Goal: Transaction & Acquisition: Purchase product/service

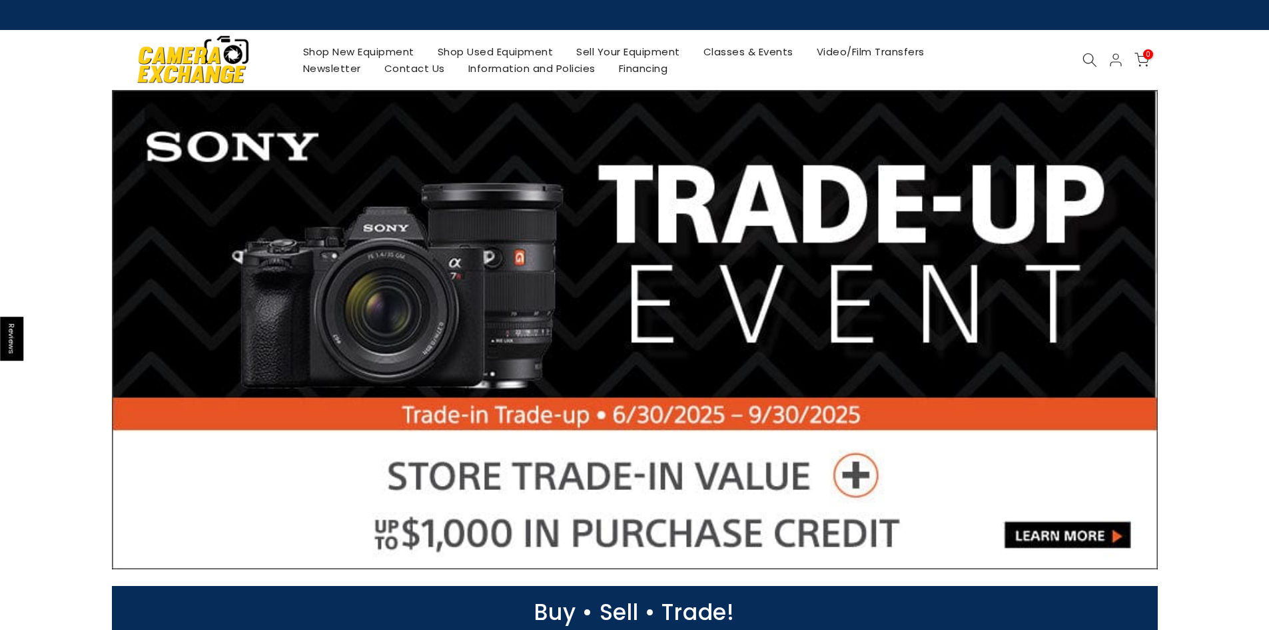
click at [464, 51] on link "Shop Used Equipment" at bounding box center [495, 51] width 139 height 17
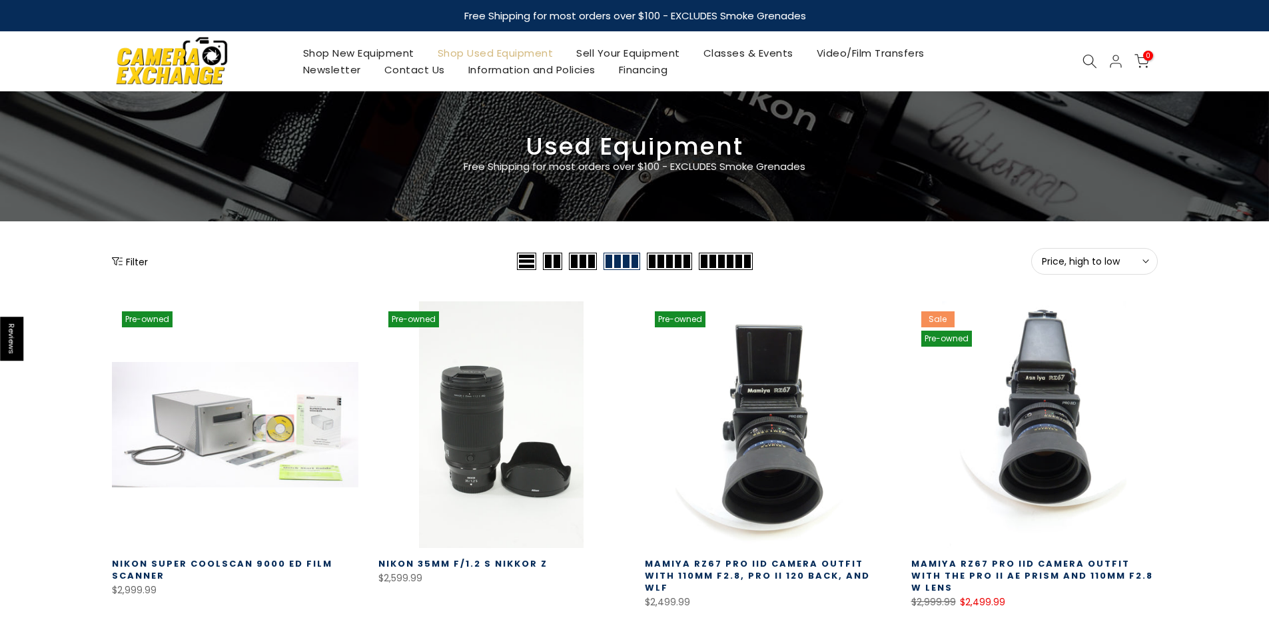
click at [121, 262] on icon "Show filters" at bounding box center [117, 261] width 11 height 11
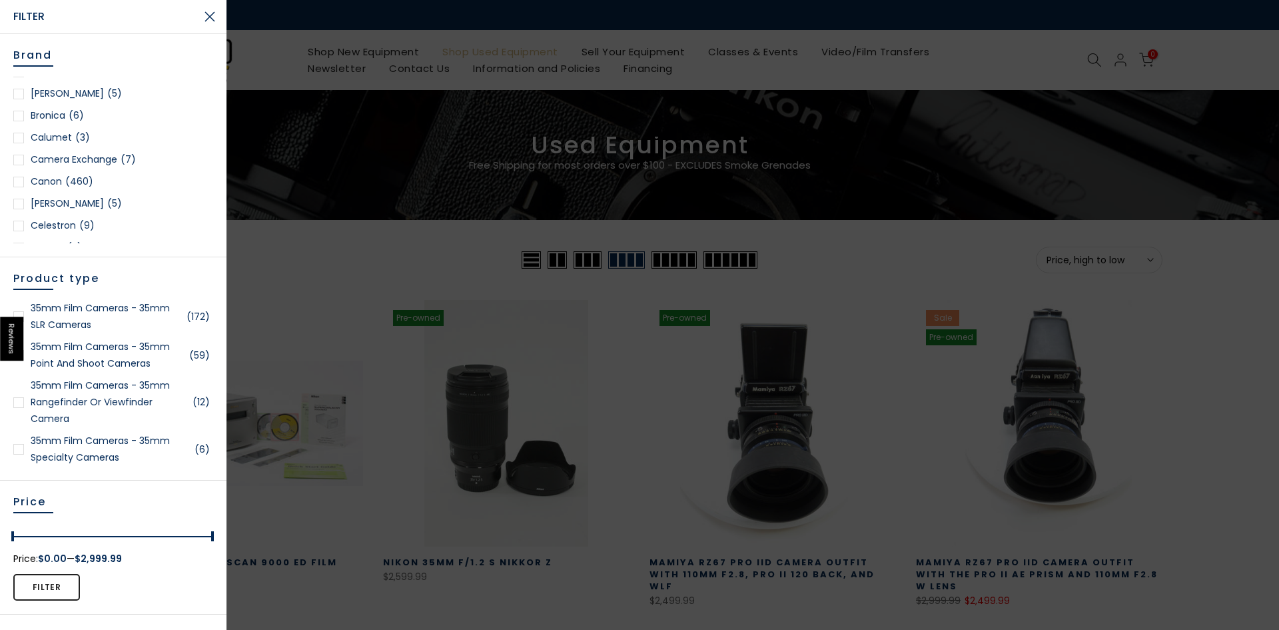
scroll to position [200, 0]
click at [22, 173] on div at bounding box center [18, 171] width 11 height 11
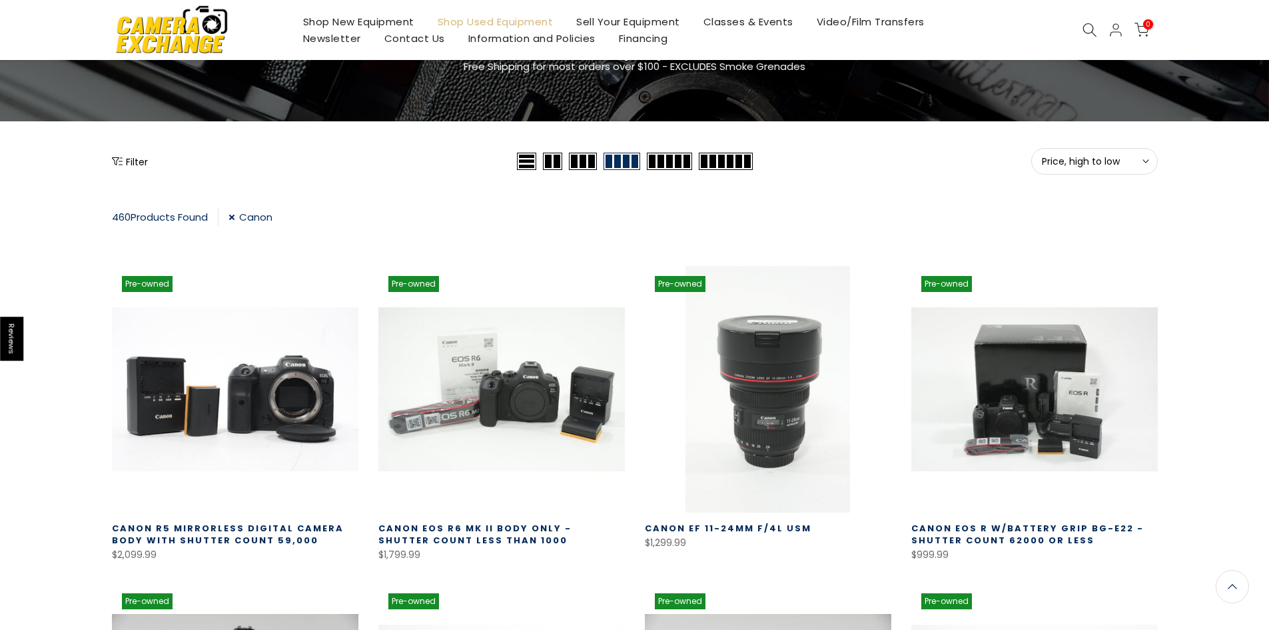
scroll to position [101, 0]
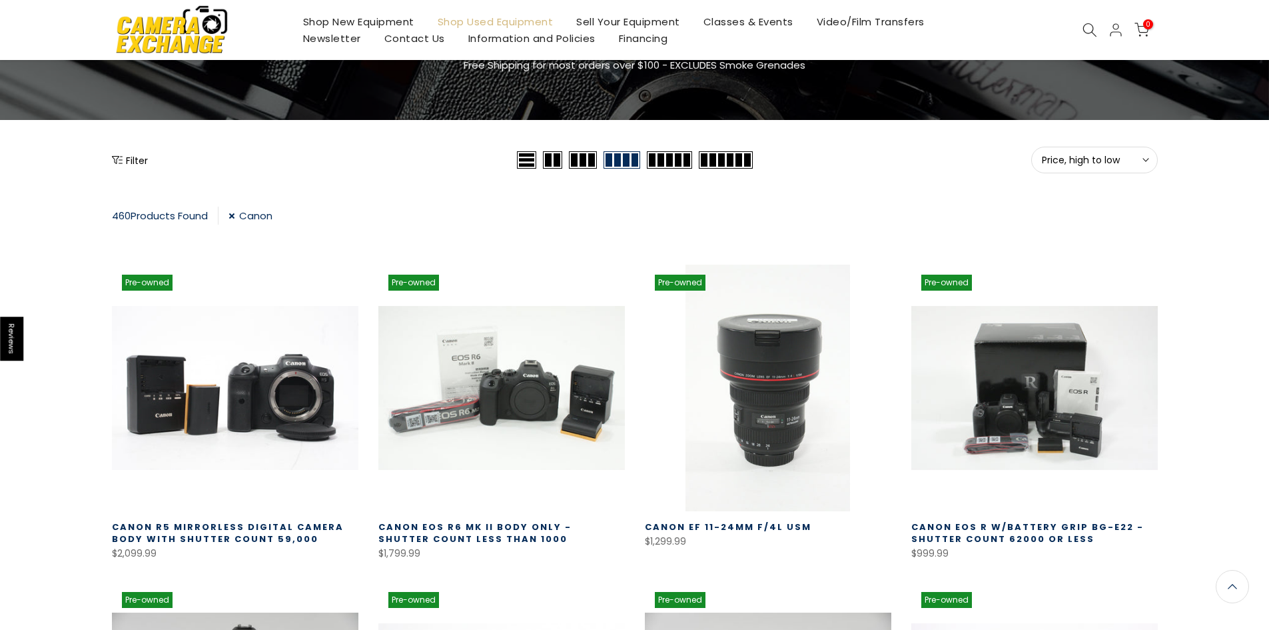
click at [1153, 162] on button "Price, high to low Sort" at bounding box center [1095, 160] width 127 height 27
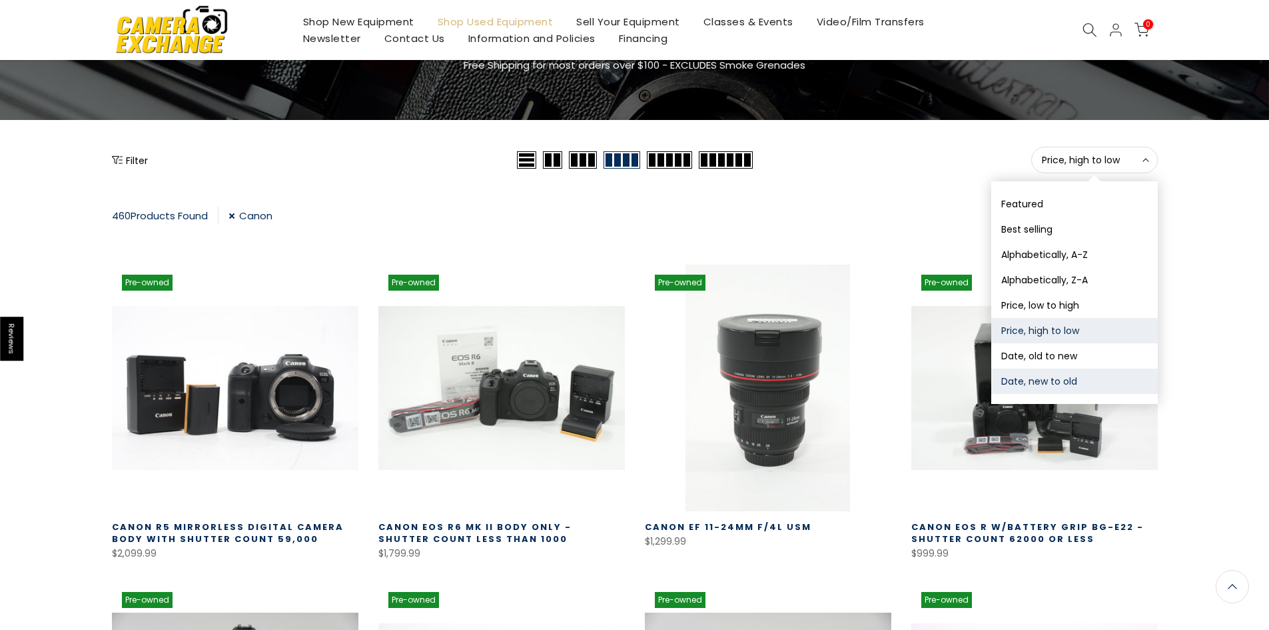
click at [1038, 380] on button "Date, new to old" at bounding box center [1075, 381] width 167 height 25
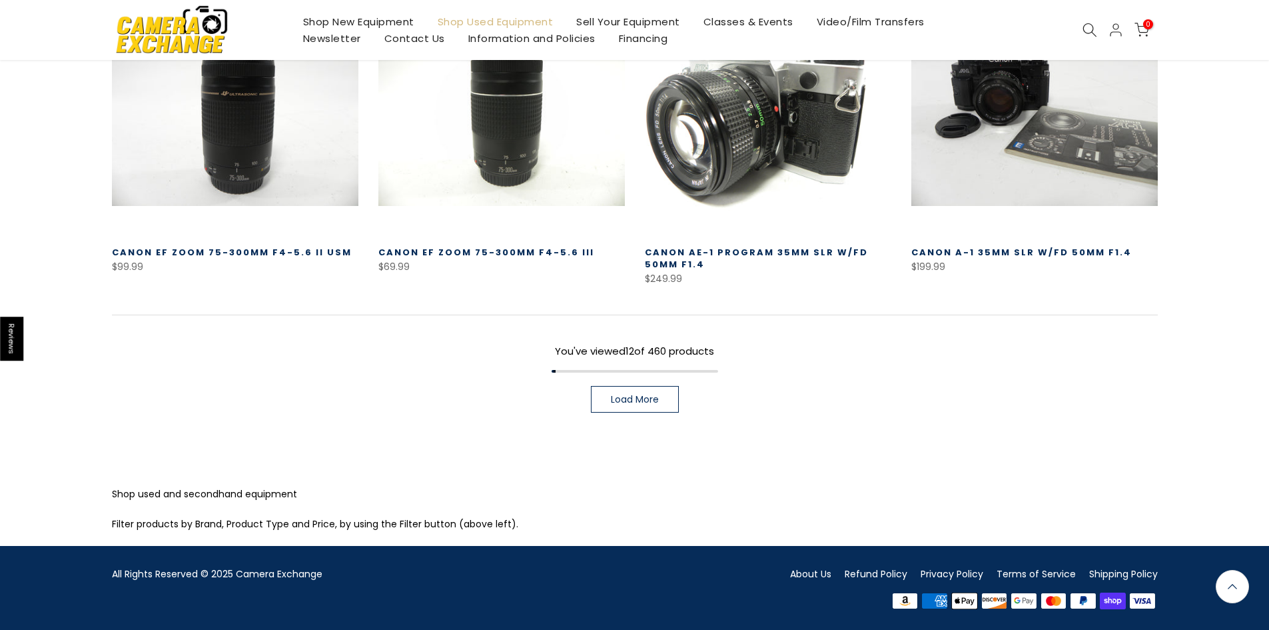
scroll to position [1011, 0]
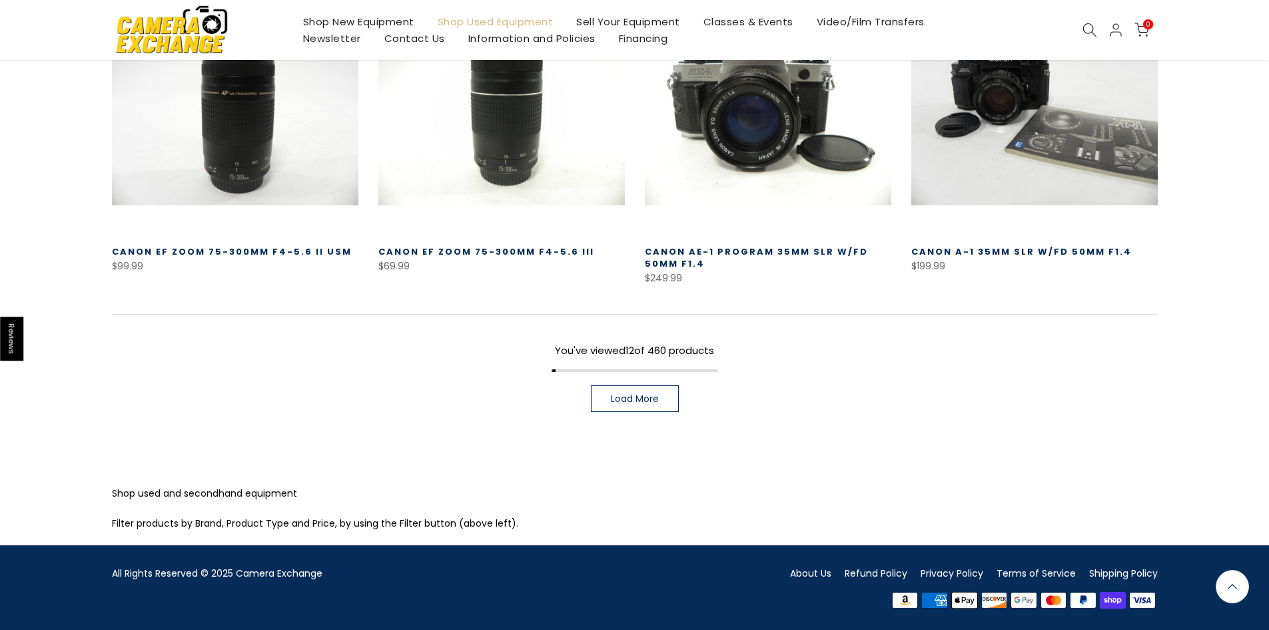
click at [636, 394] on span "Load More" at bounding box center [635, 398] width 48 height 9
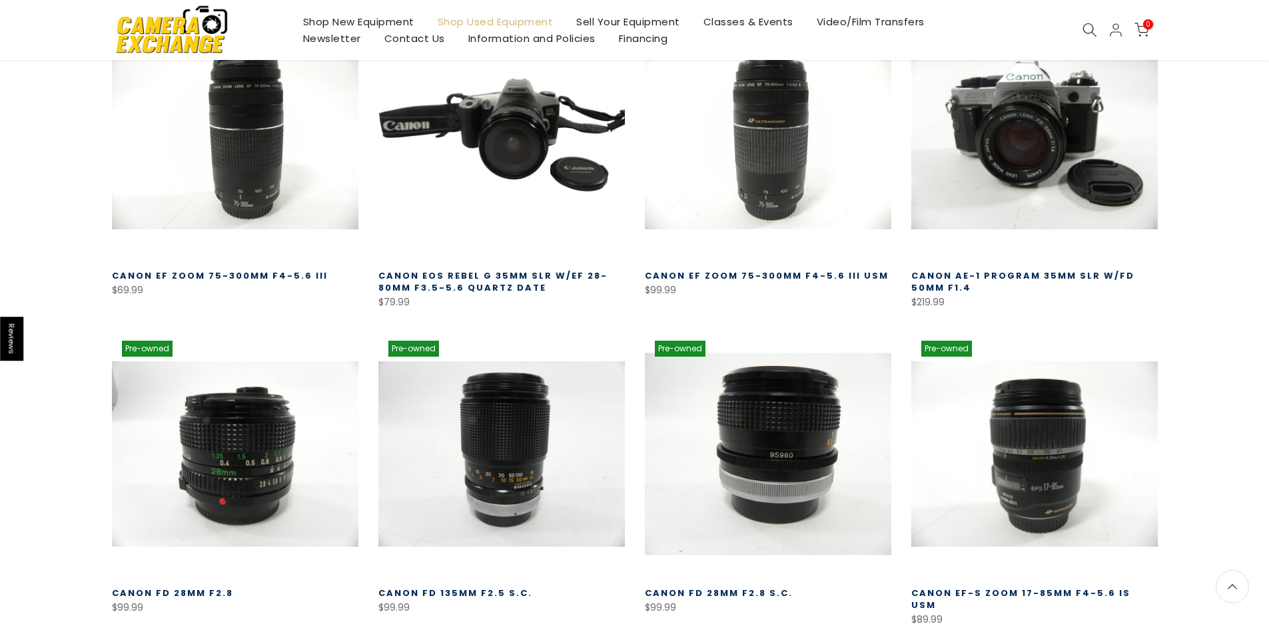
scroll to position [1744, 0]
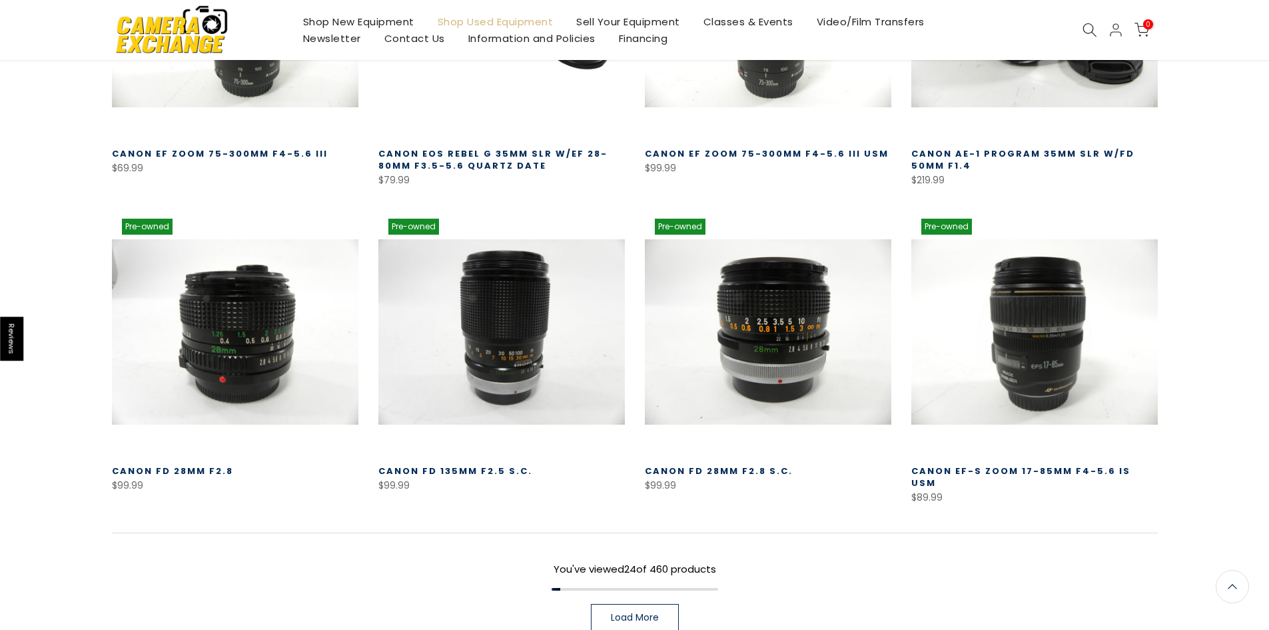
click at [647, 612] on span "Load More" at bounding box center [635, 616] width 48 height 9
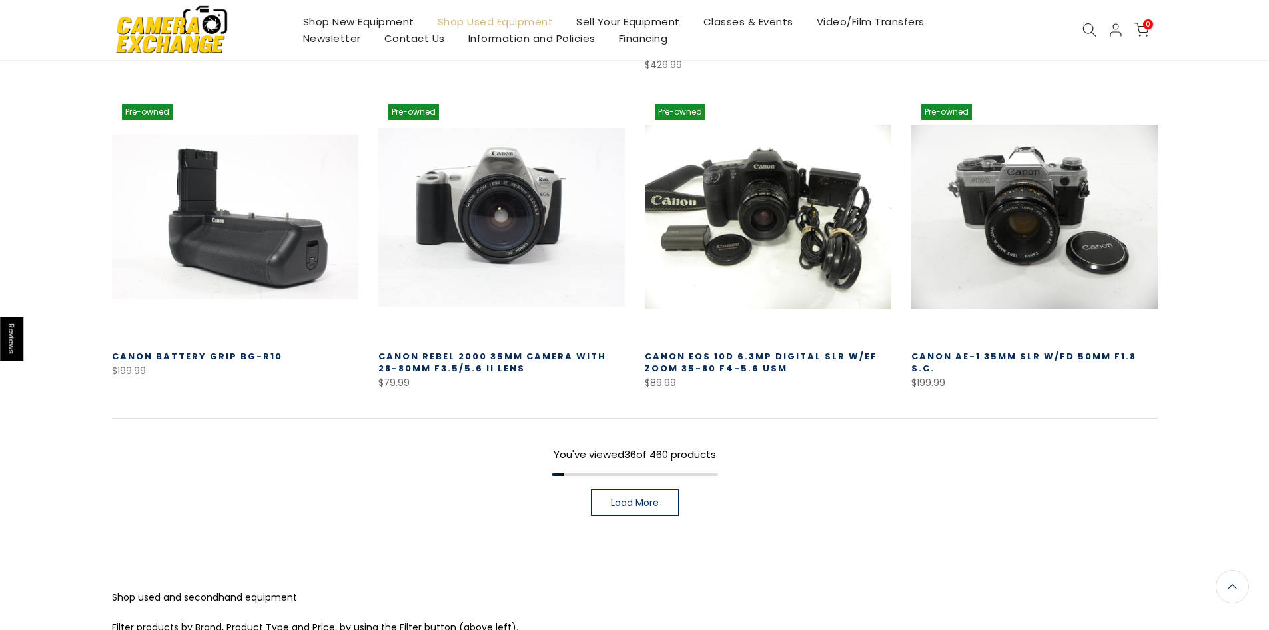
scroll to position [2891, 0]
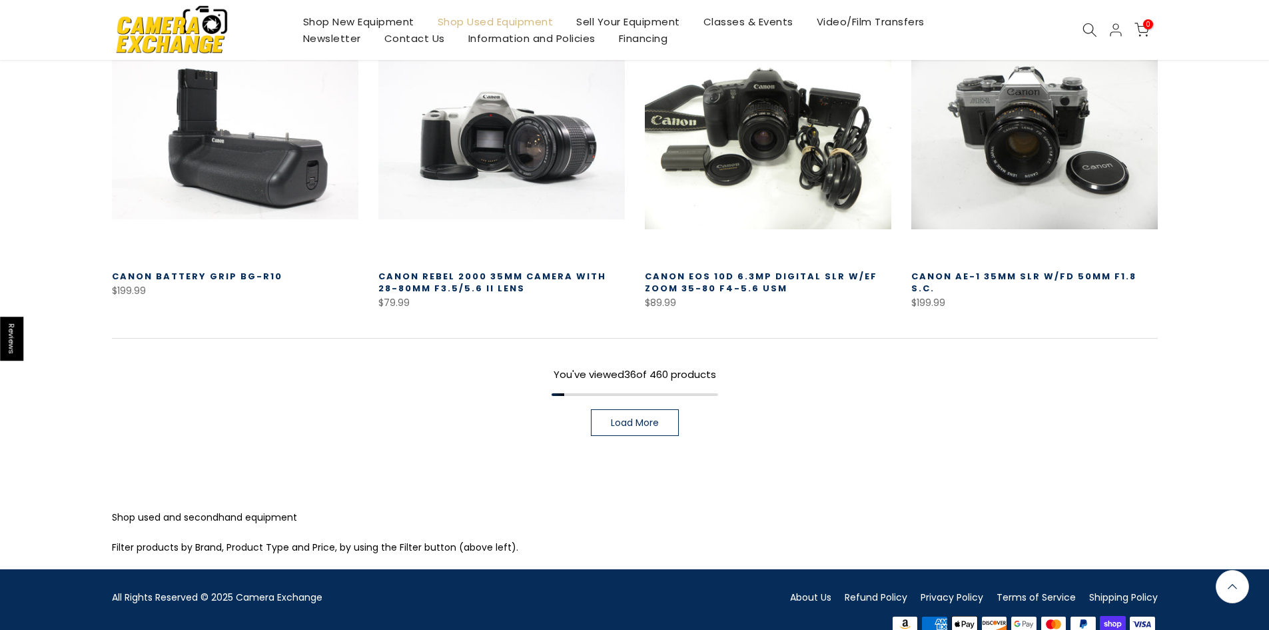
click at [630, 418] on span "Load More" at bounding box center [635, 422] width 48 height 9
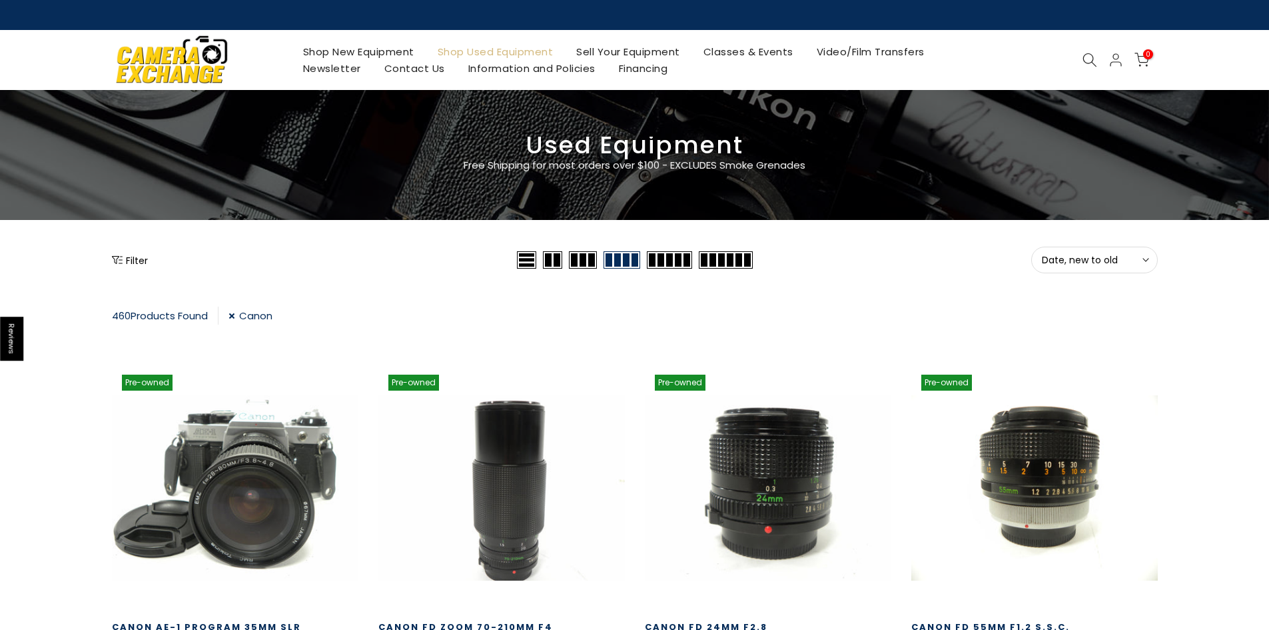
click at [121, 261] on icon "Show filters" at bounding box center [117, 260] width 11 height 11
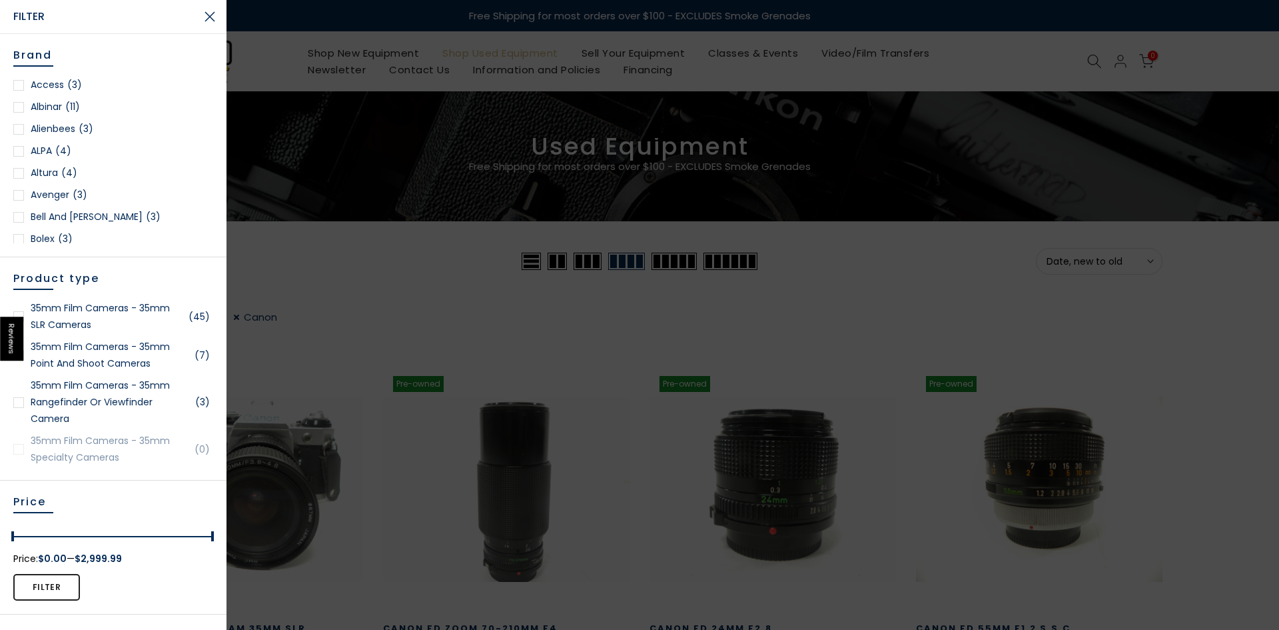
click at [264, 294] on div at bounding box center [639, 315] width 1279 height 630
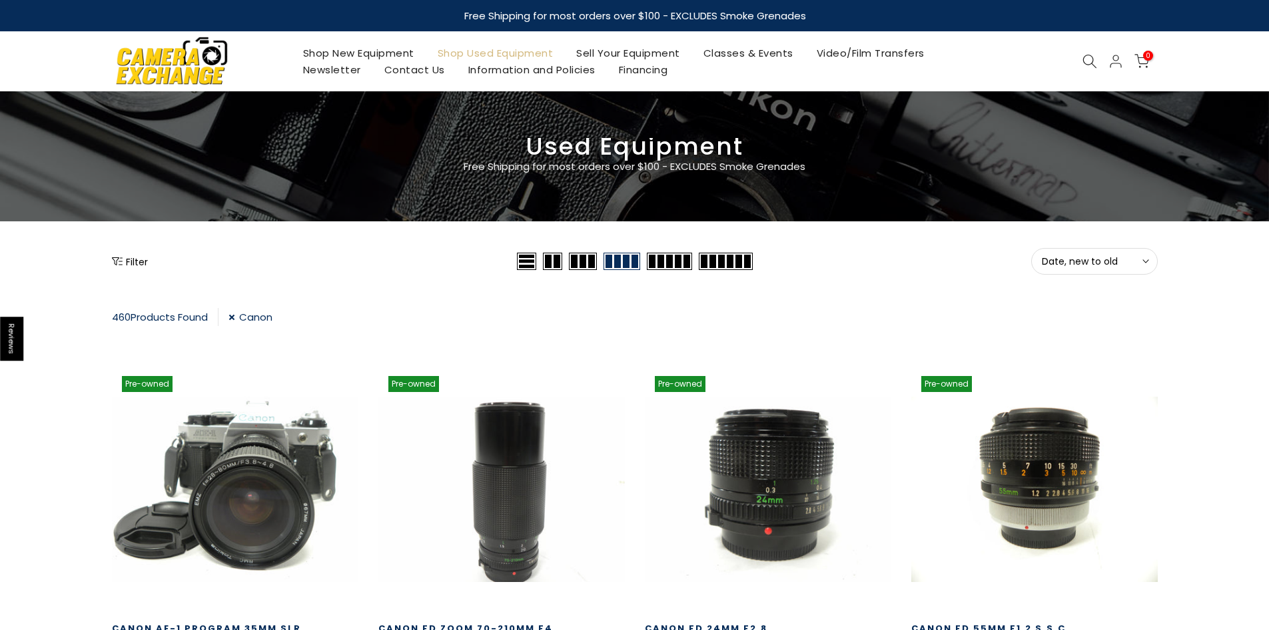
click at [235, 319] on link "Canon" at bounding box center [251, 317] width 44 height 18
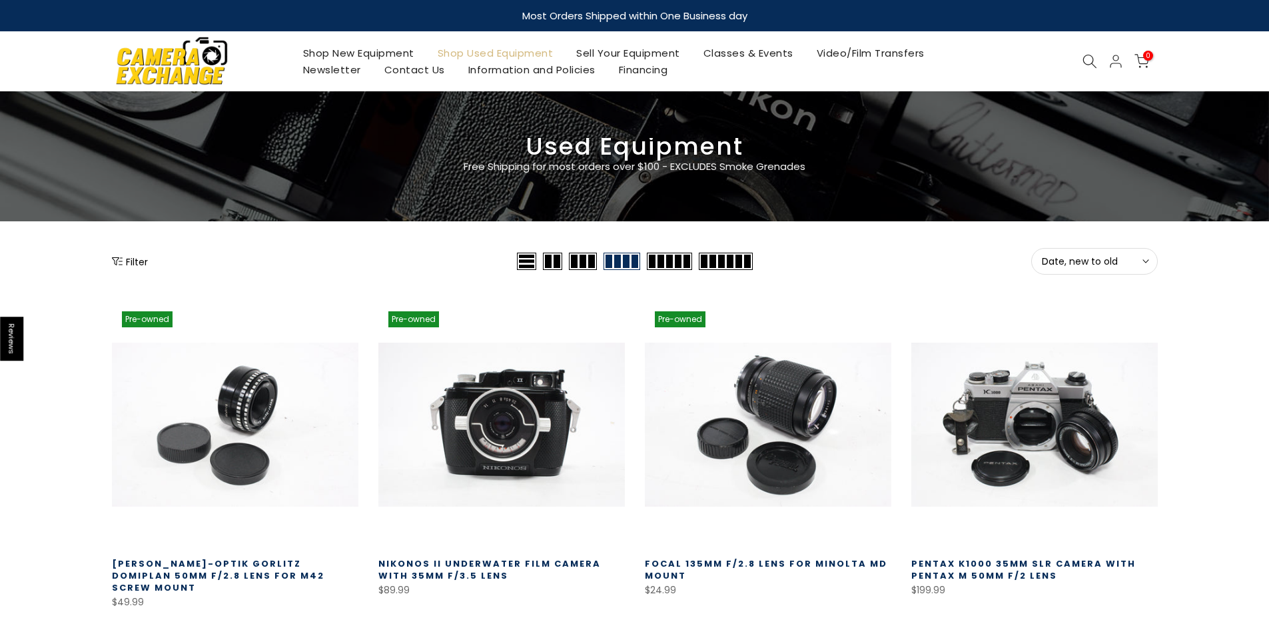
click at [113, 259] on icon "Show filters" at bounding box center [117, 261] width 11 height 11
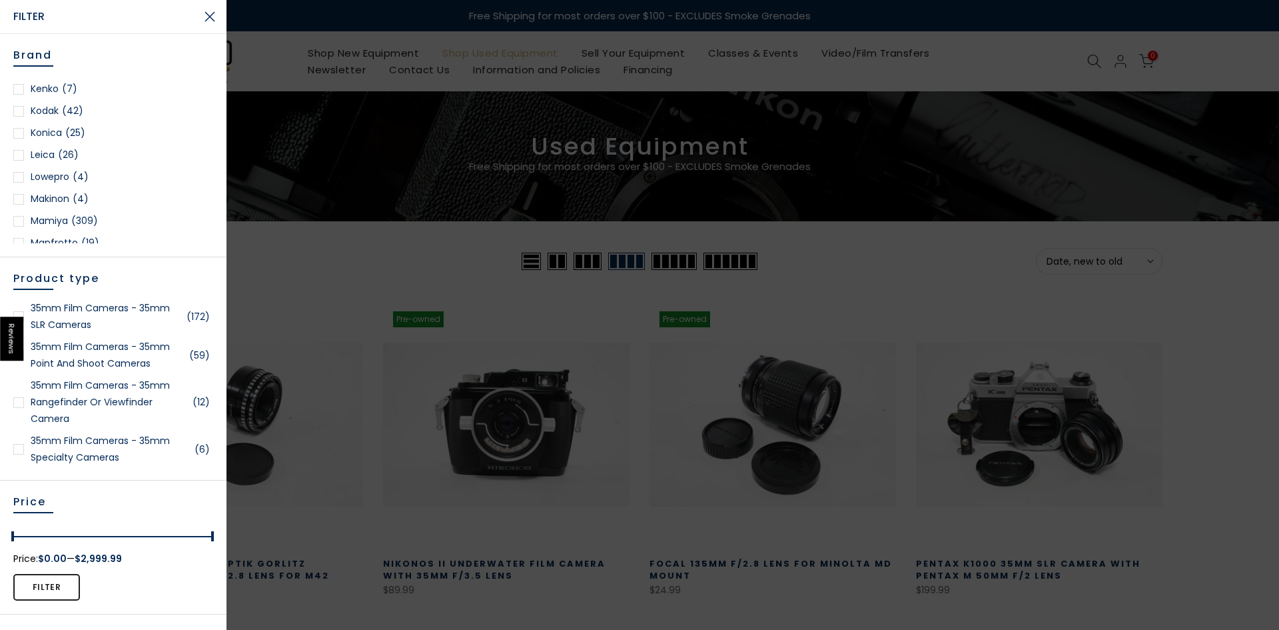
scroll to position [1066, 0]
click at [21, 229] on div at bounding box center [18, 228] width 11 height 11
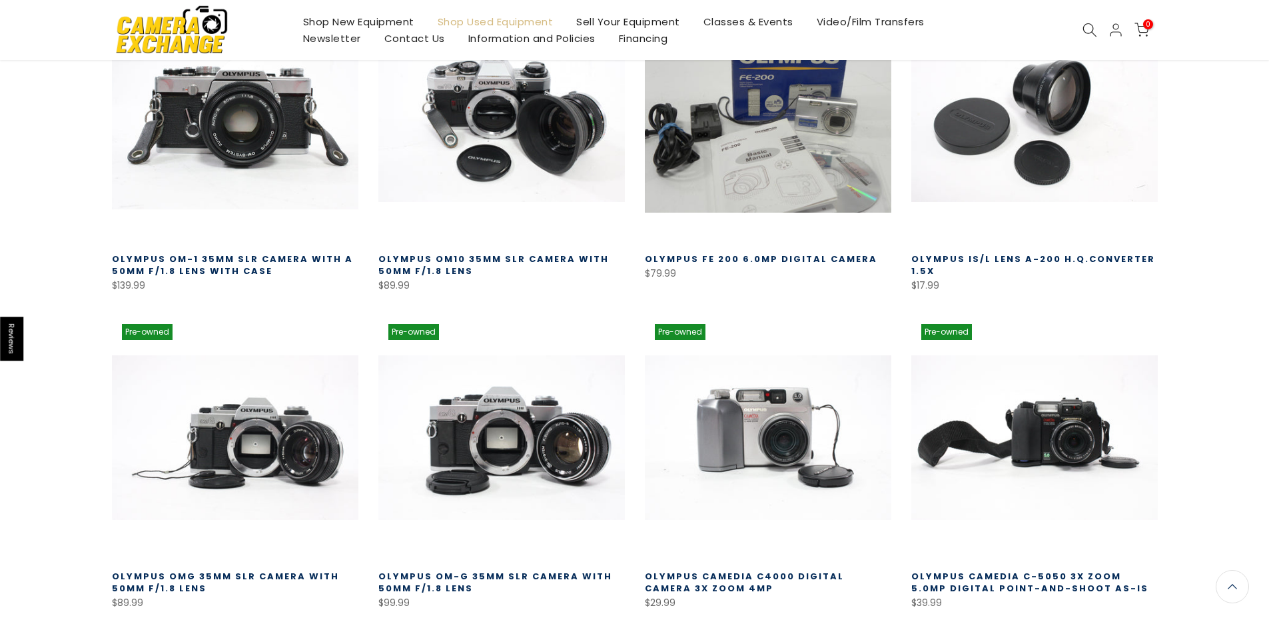
scroll to position [367, 0]
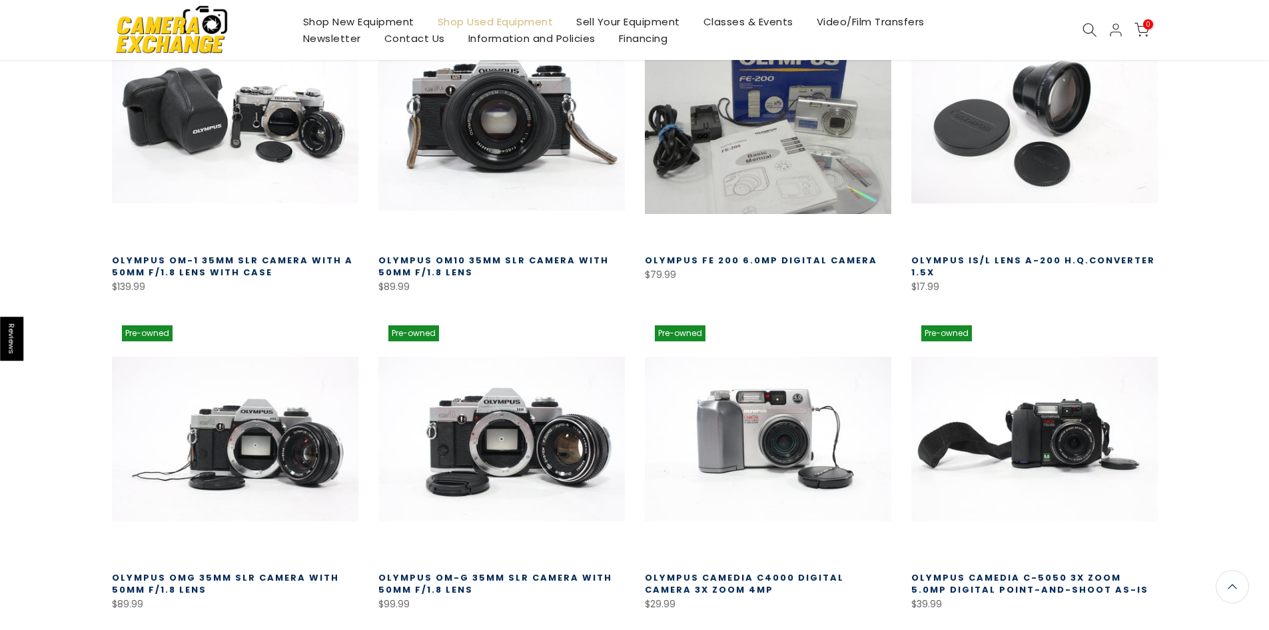
click at [444, 165] on link at bounding box center [501, 121] width 247 height 247
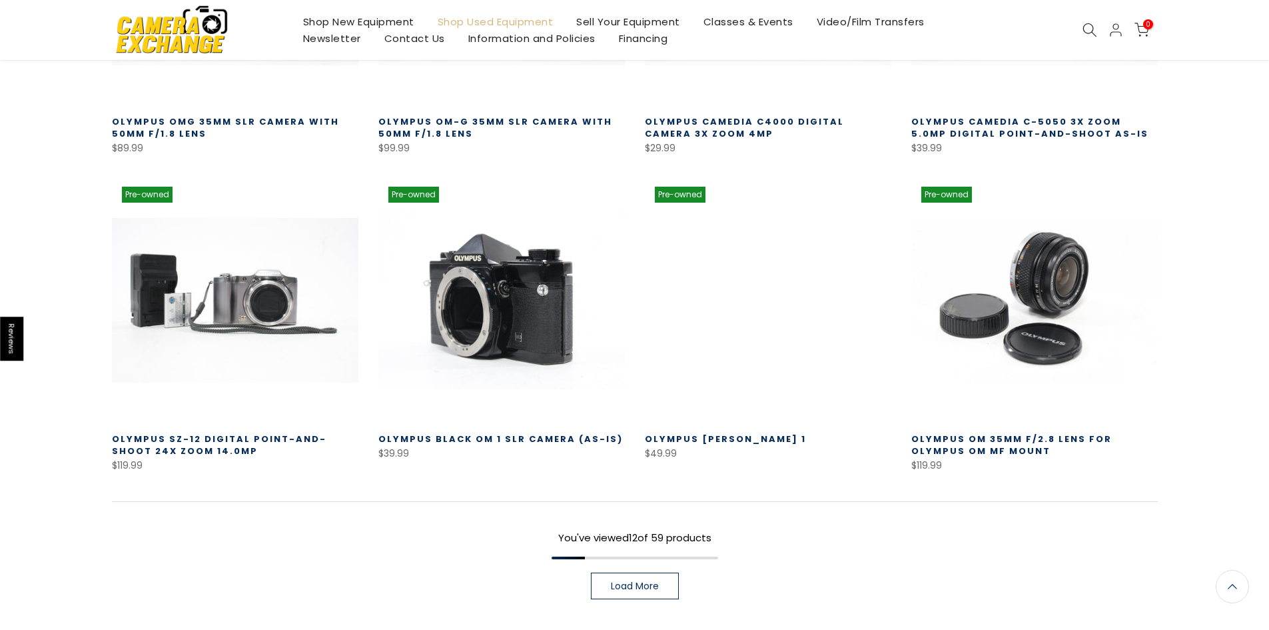
scroll to position [901, 0]
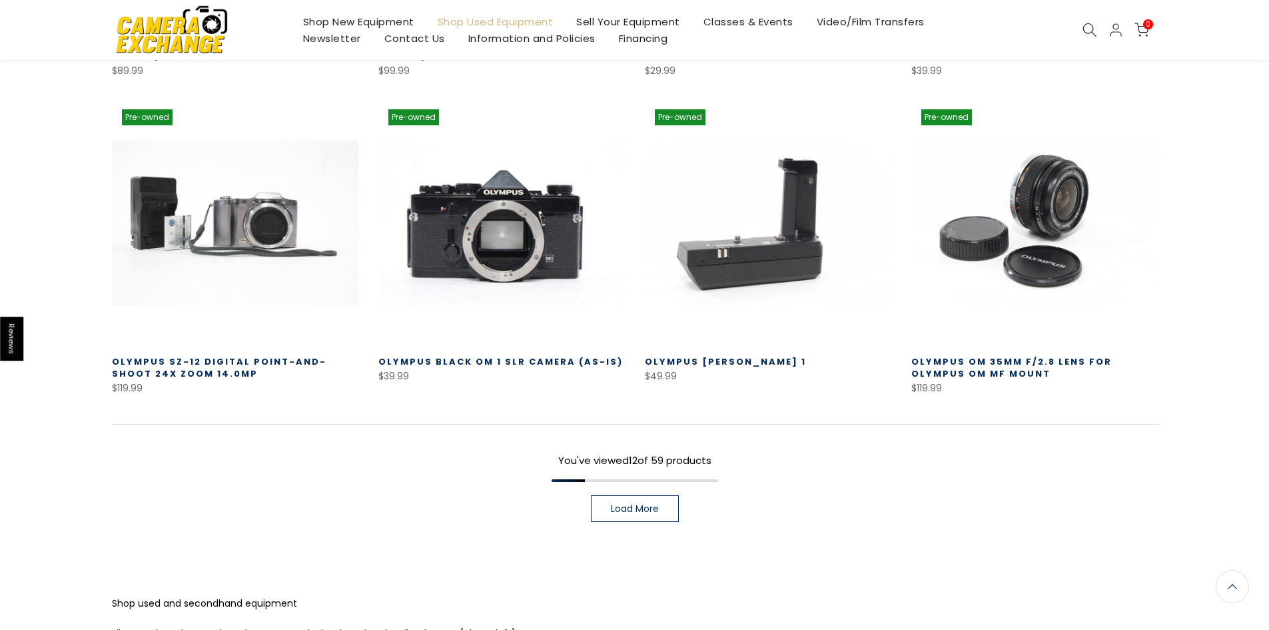
click at [642, 510] on span "Load More" at bounding box center [635, 508] width 48 height 9
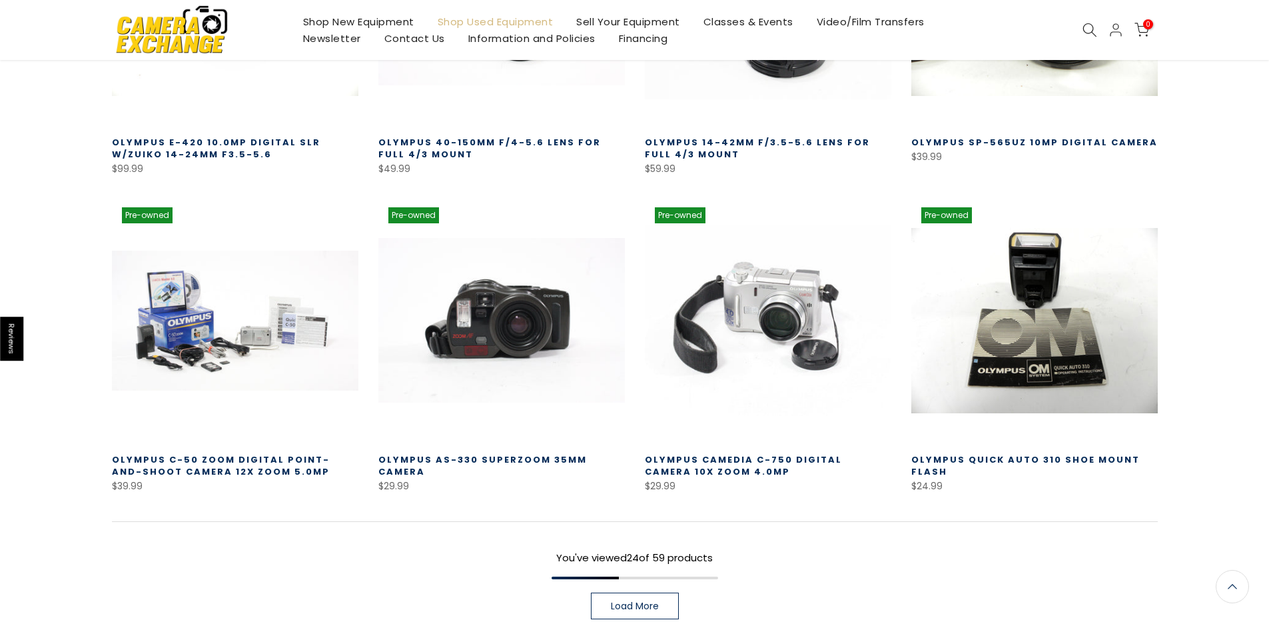
scroll to position [1766, 0]
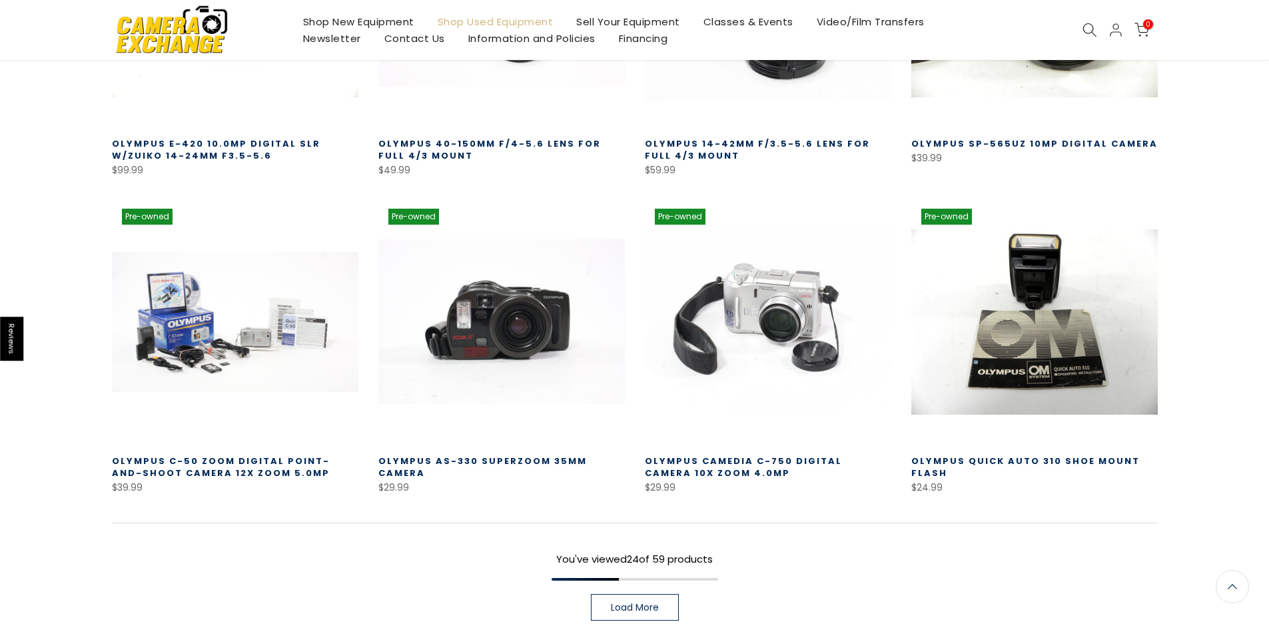
click at [611, 602] on span "Load More" at bounding box center [635, 606] width 48 height 9
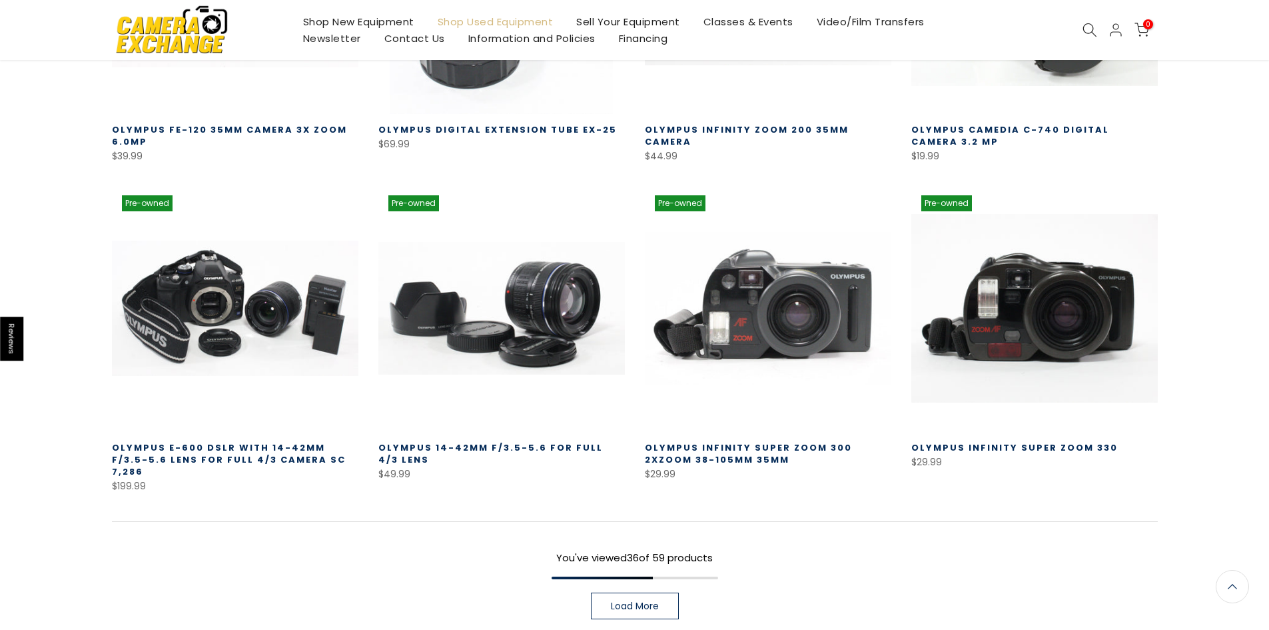
scroll to position [2765, 0]
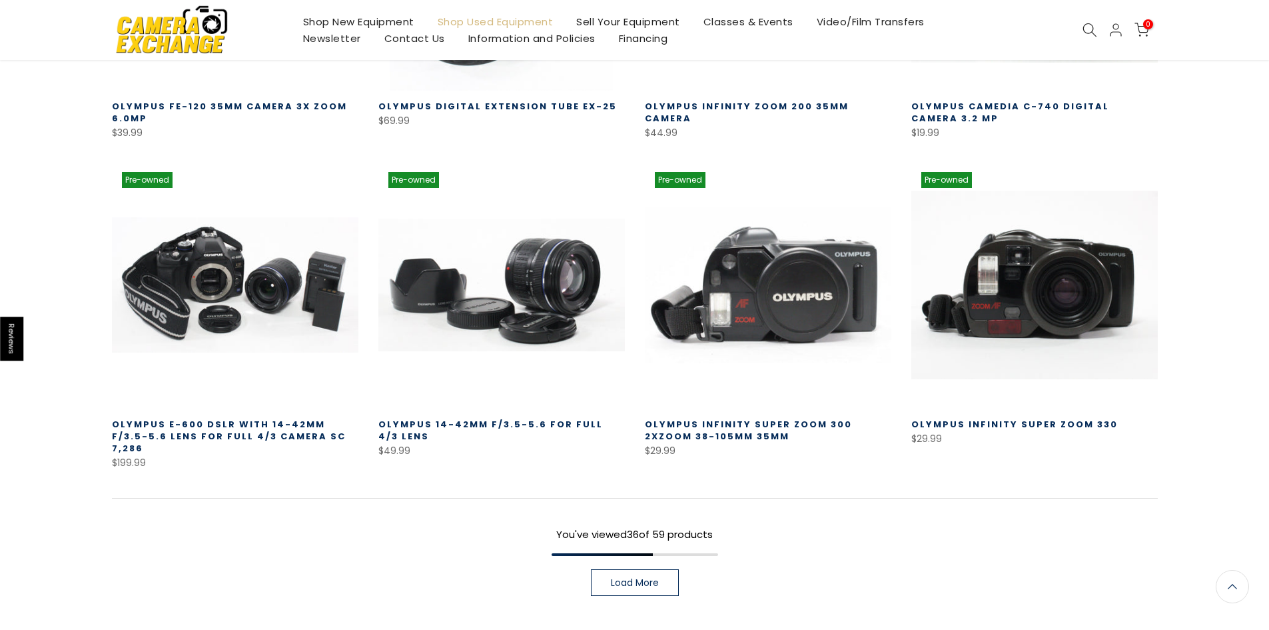
click at [630, 578] on span "Load More" at bounding box center [635, 582] width 48 height 9
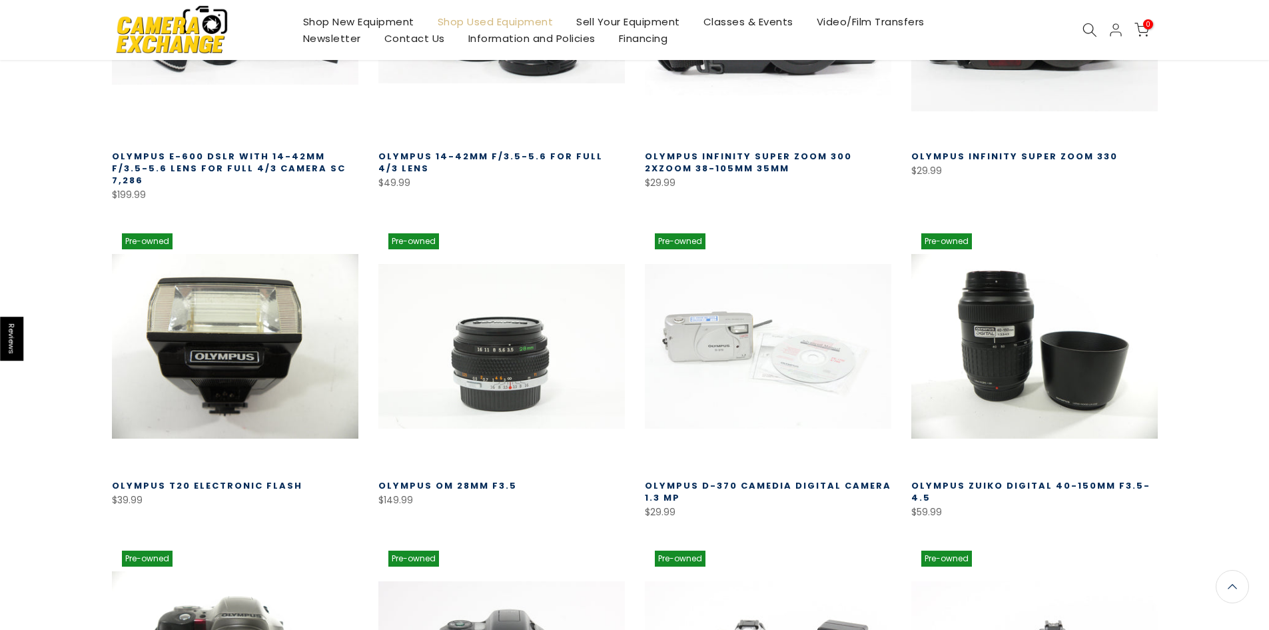
scroll to position [3032, 0]
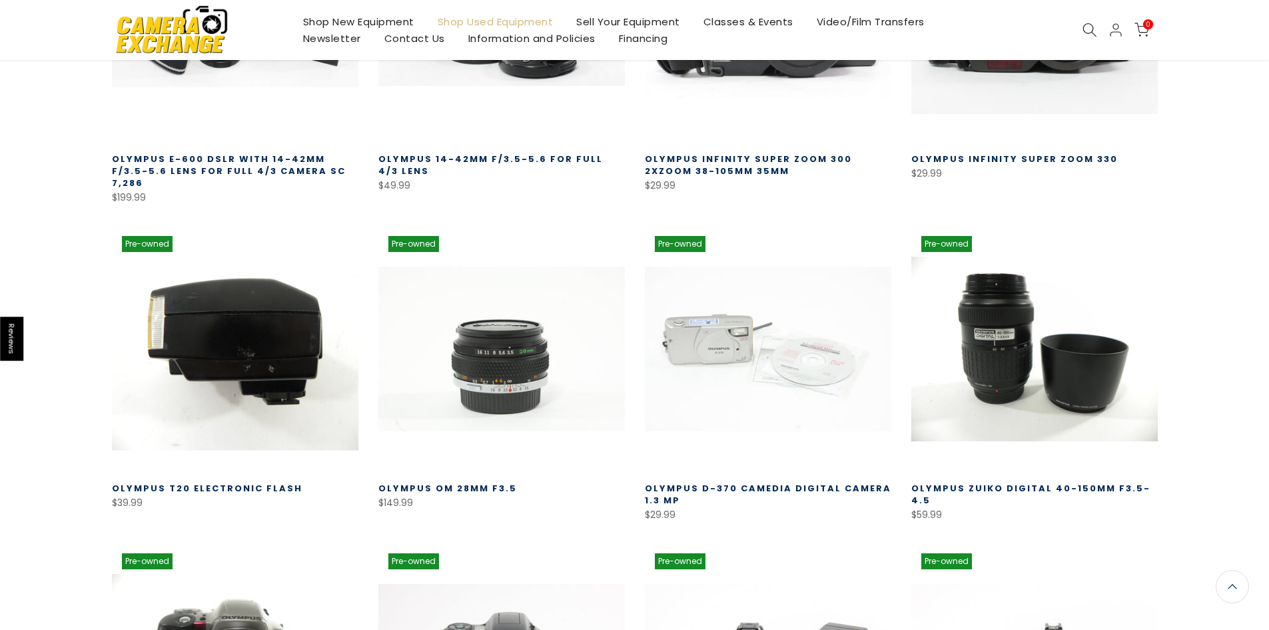
click at [194, 321] on link at bounding box center [235, 349] width 247 height 247
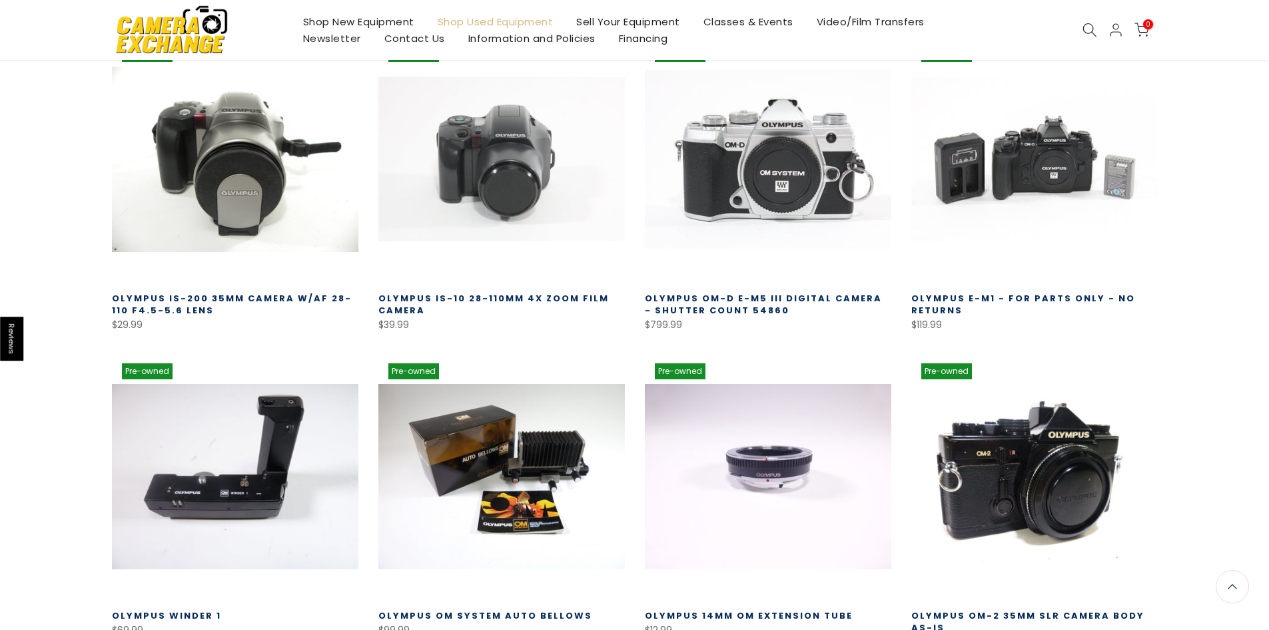
scroll to position [3700, 0]
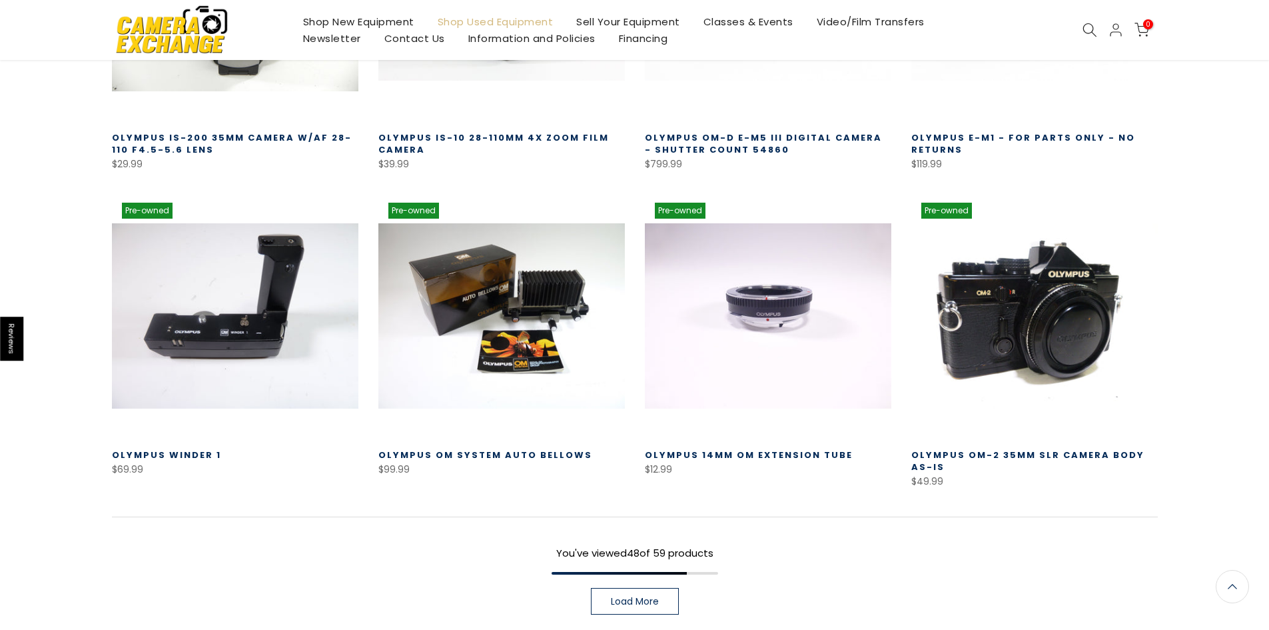
click at [637, 588] on link "Load More" at bounding box center [635, 601] width 88 height 27
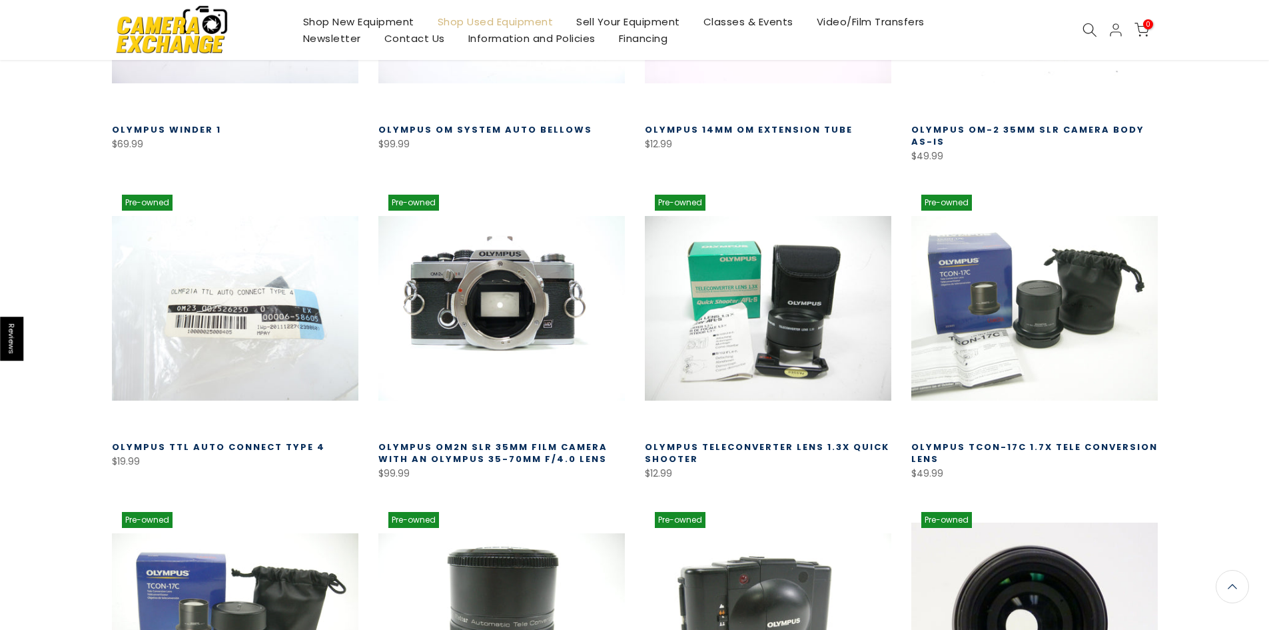
scroll to position [4026, 0]
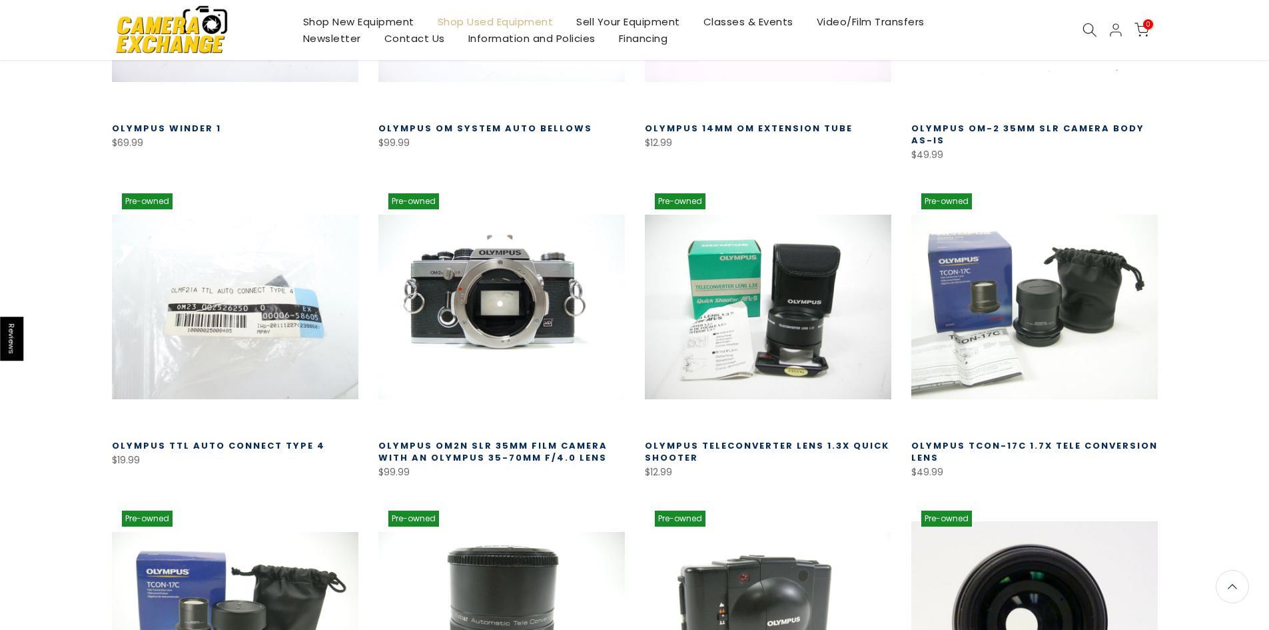
click at [406, 19] on link "Shop New Equipment" at bounding box center [358, 21] width 135 height 17
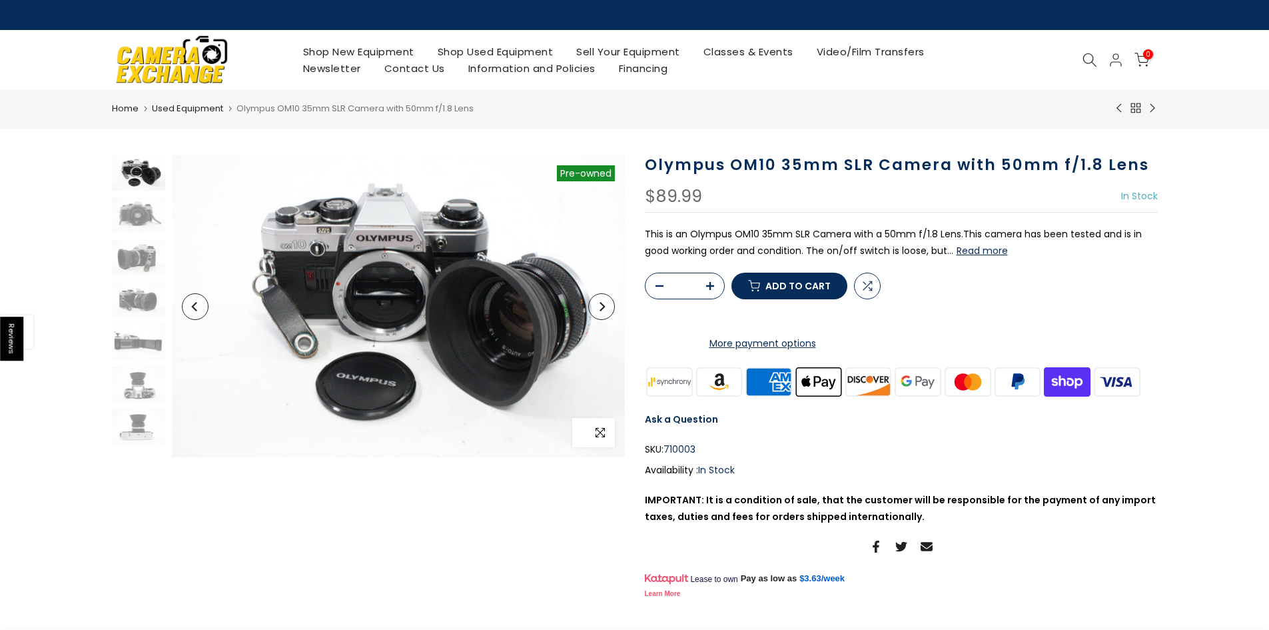
click at [596, 436] on icon "button" at bounding box center [600, 432] width 9 height 9
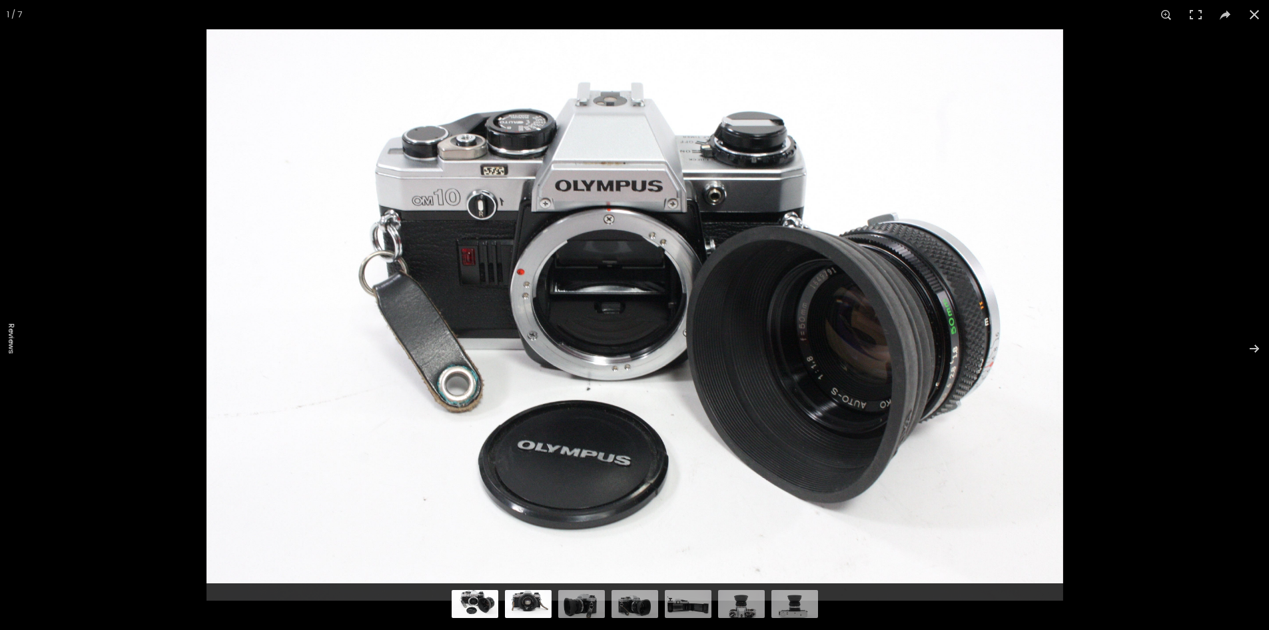
click at [520, 608] on img at bounding box center [528, 601] width 47 height 31
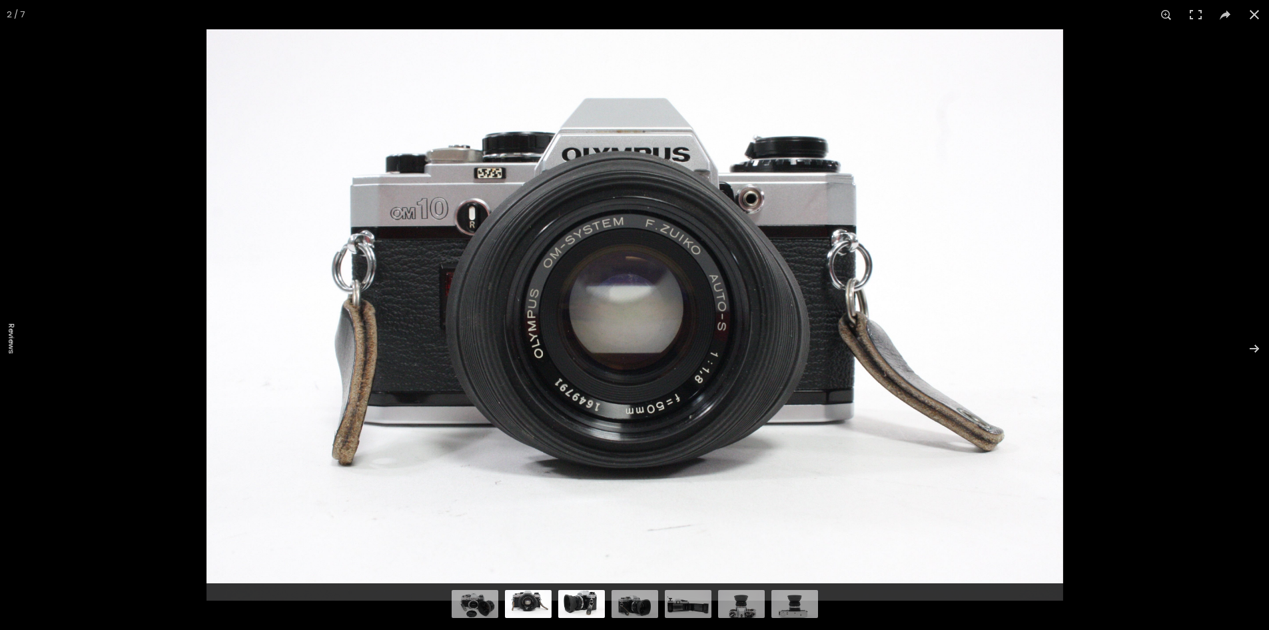
click at [576, 604] on img at bounding box center [581, 601] width 47 height 31
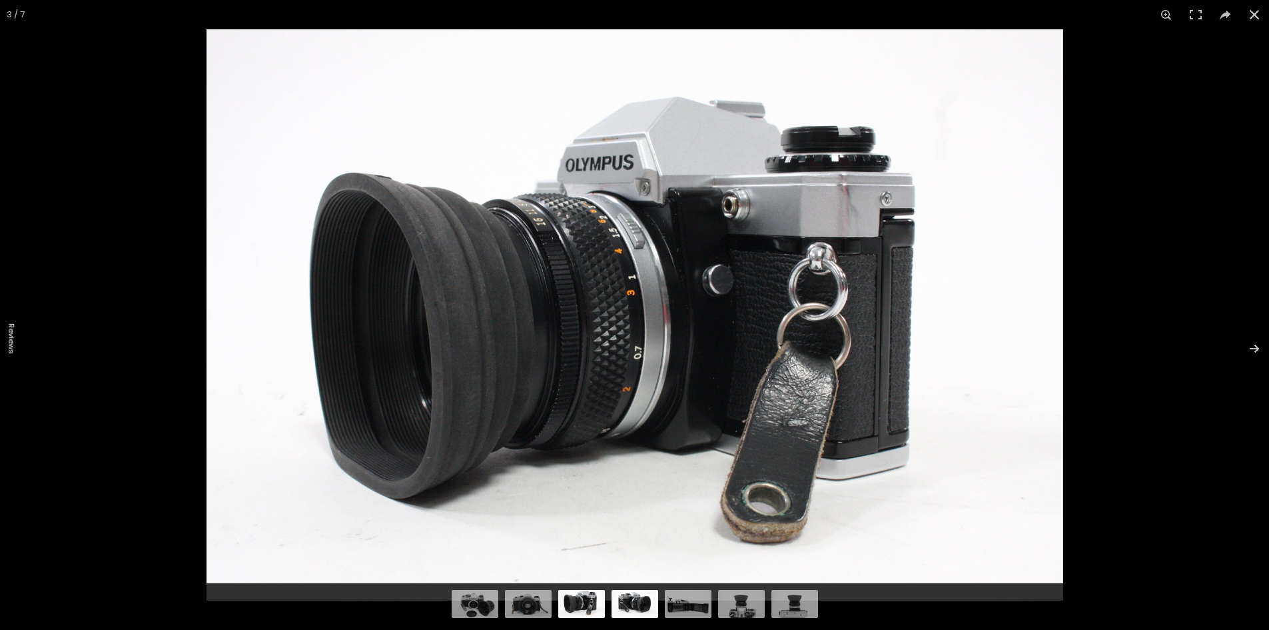
click at [616, 602] on img at bounding box center [635, 601] width 47 height 31
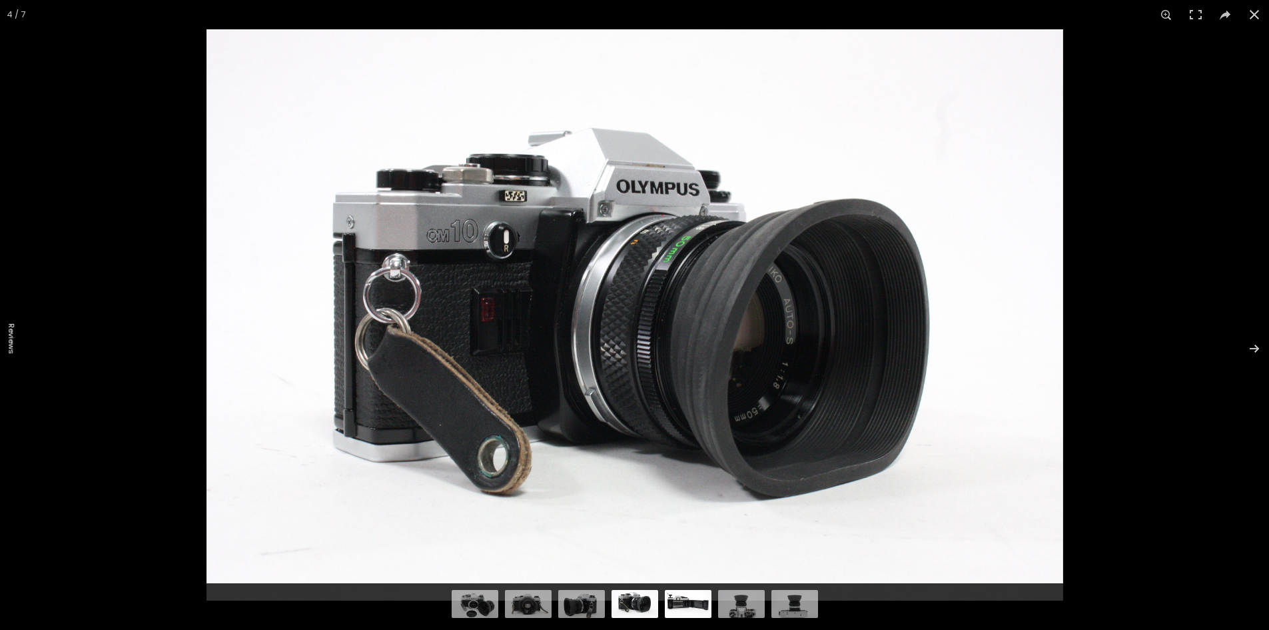
click at [673, 598] on img at bounding box center [688, 601] width 47 height 31
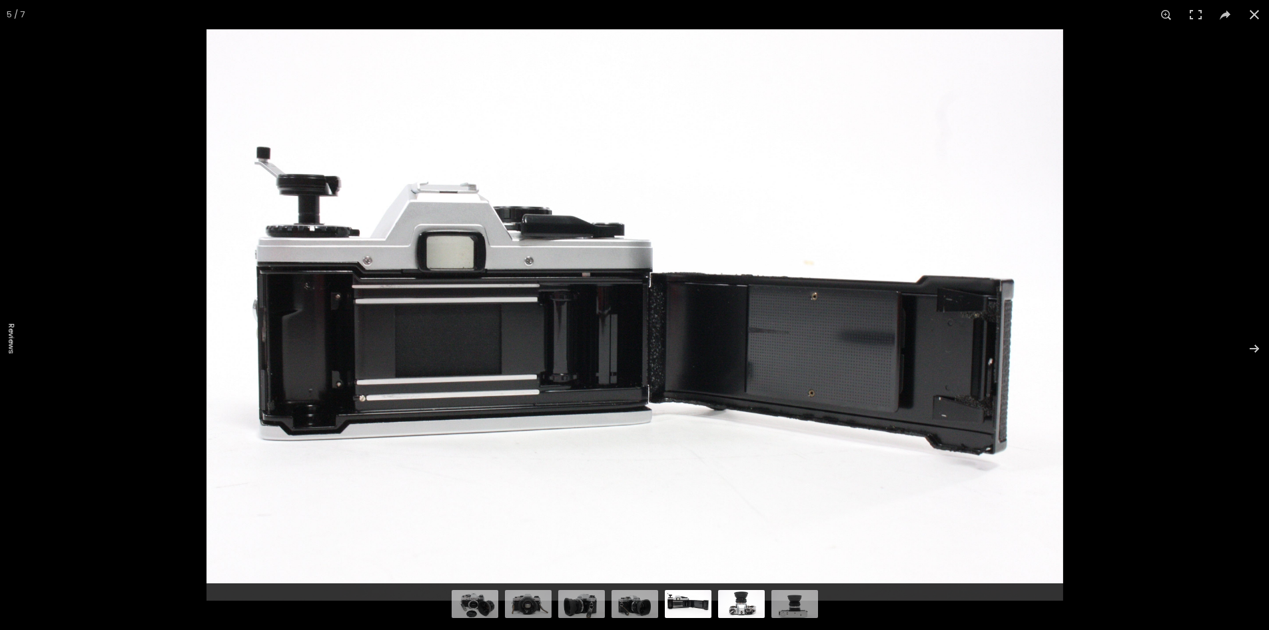
click at [739, 594] on img at bounding box center [741, 601] width 47 height 31
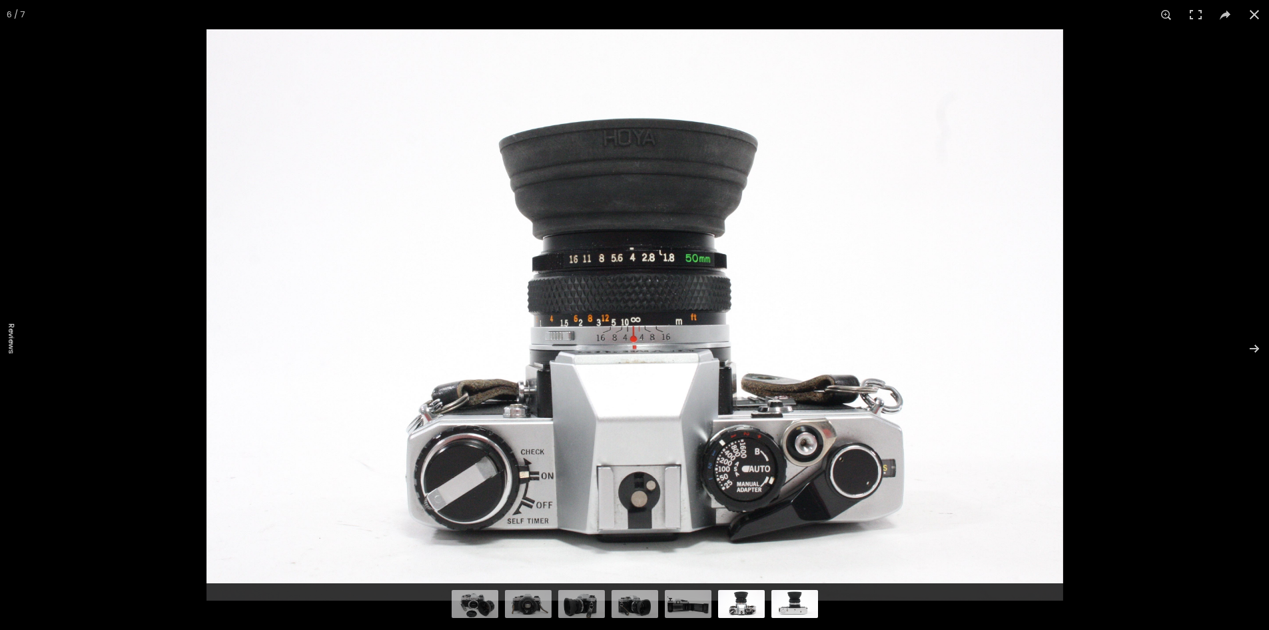
click at [796, 600] on img at bounding box center [795, 601] width 47 height 31
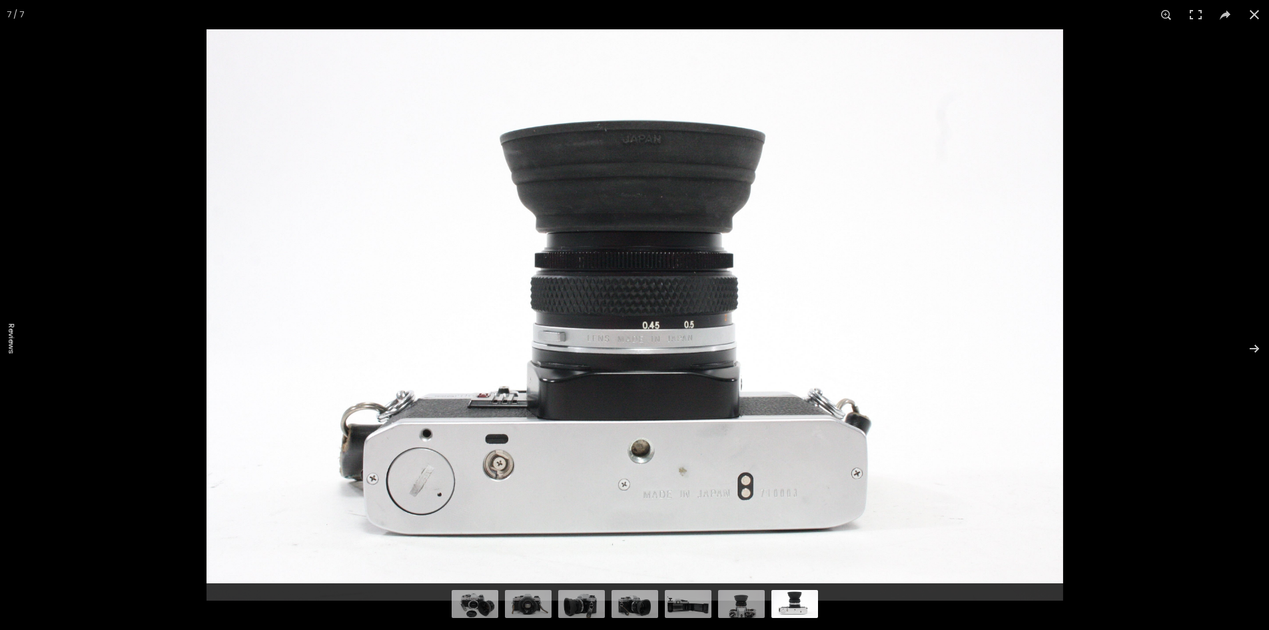
click at [692, 464] on img at bounding box center [635, 314] width 857 height 571
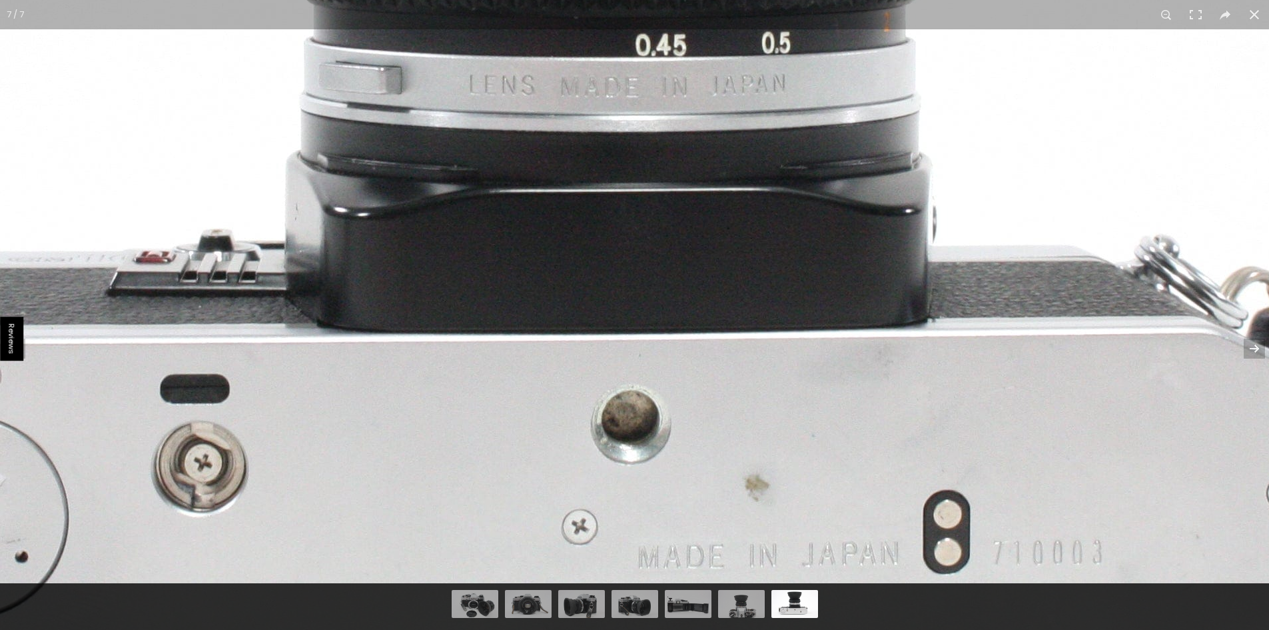
click at [914, 476] on img at bounding box center [612, 13] width 2591 height 1727
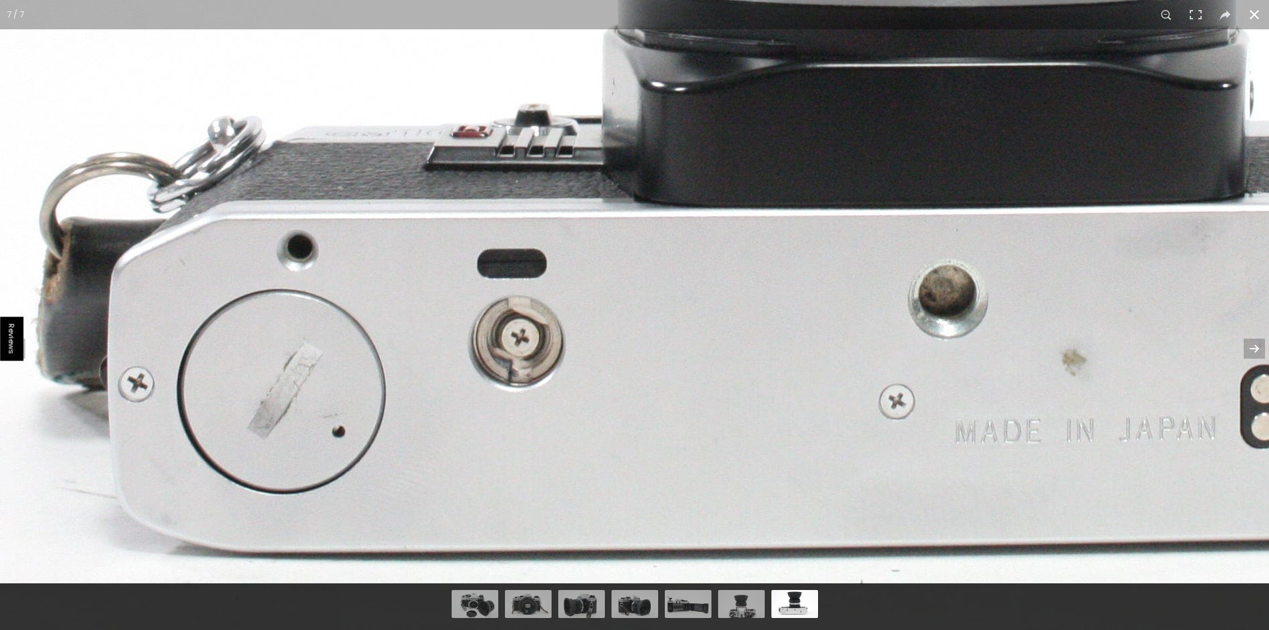
click at [1257, 15] on button at bounding box center [1254, 14] width 29 height 29
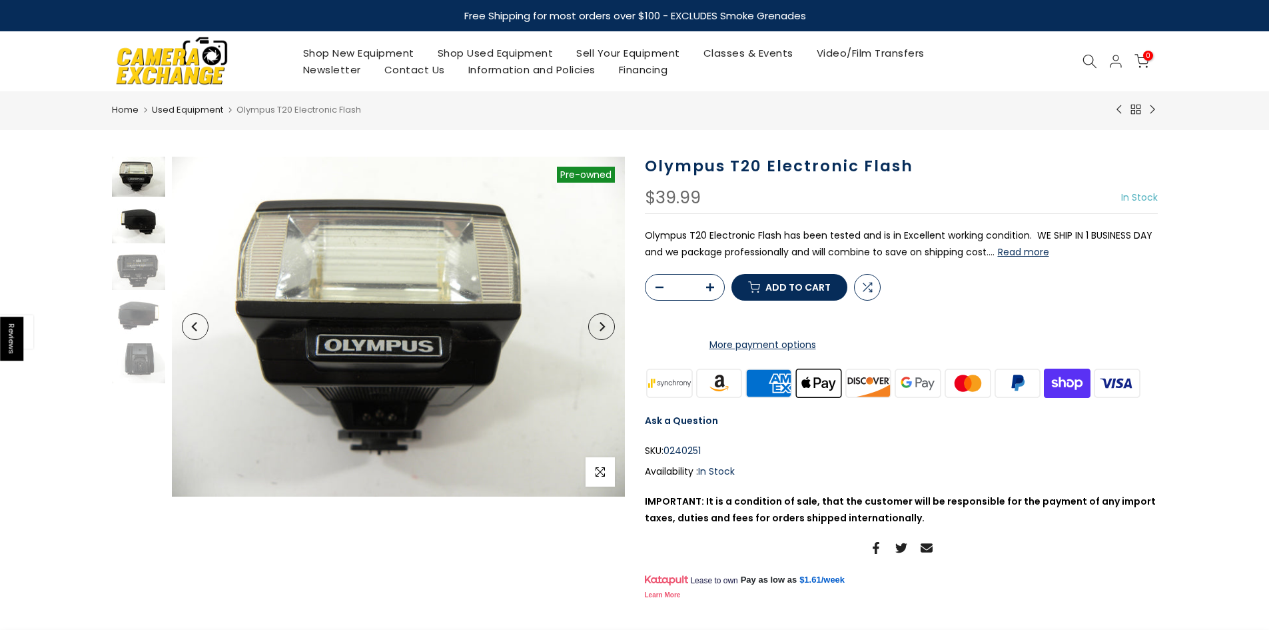
click at [123, 223] on img at bounding box center [138, 223] width 53 height 40
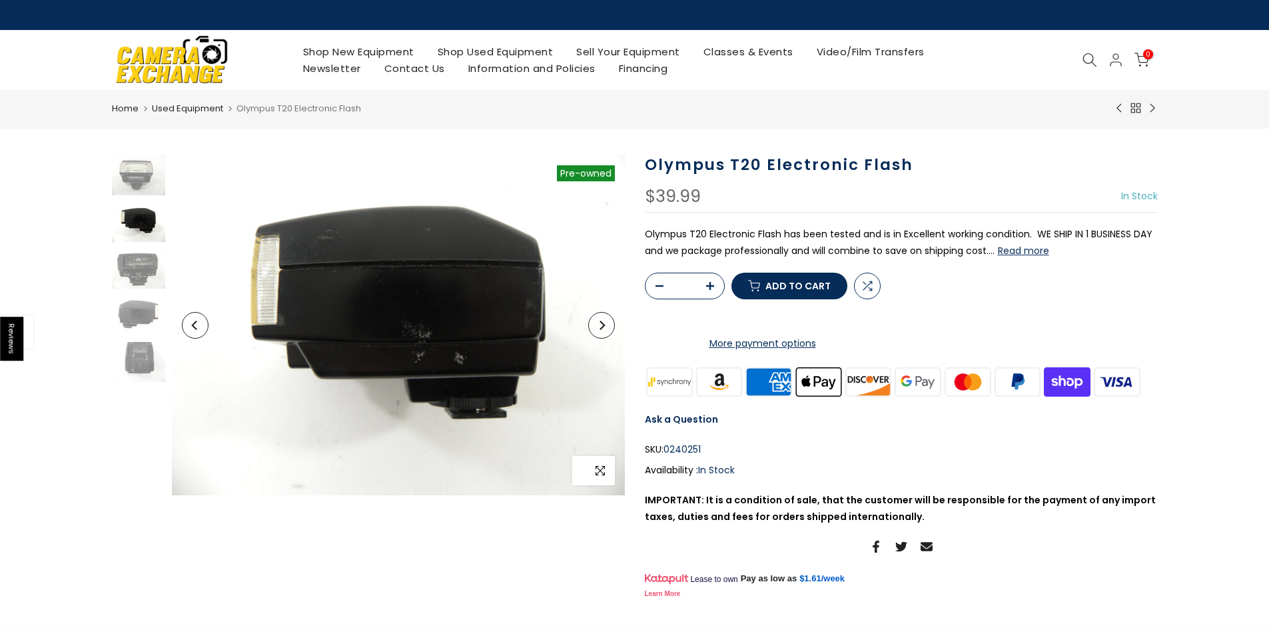
click at [601, 476] on span "button" at bounding box center [600, 470] width 29 height 29
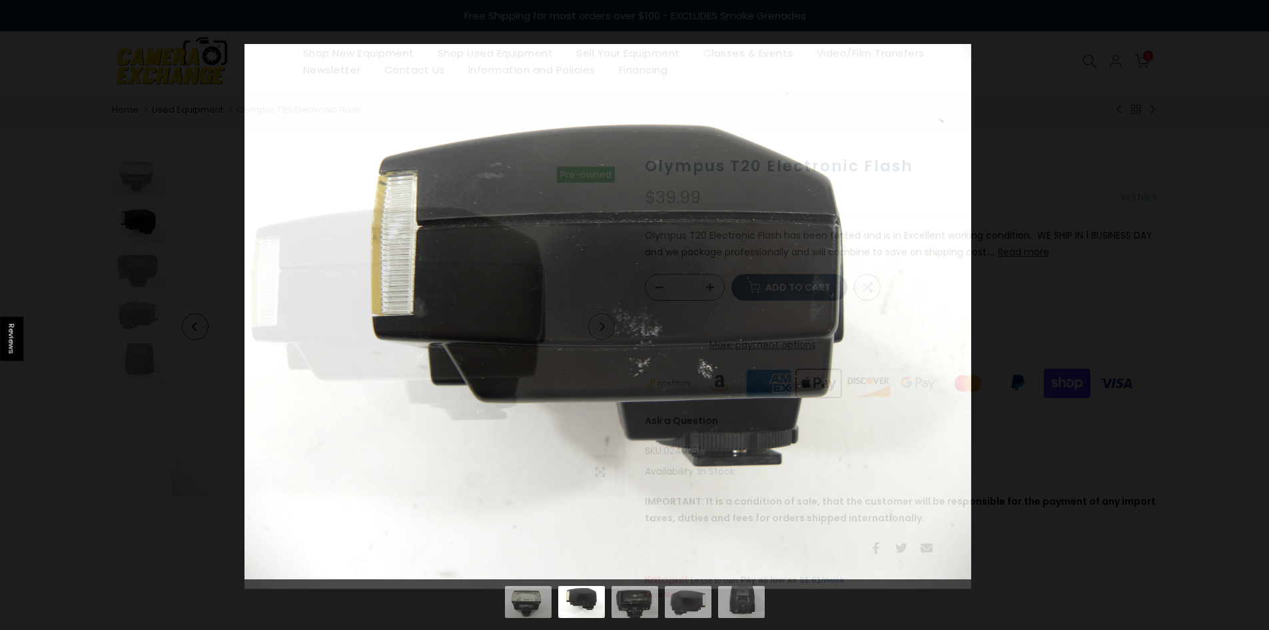
scroll to position [67, 0]
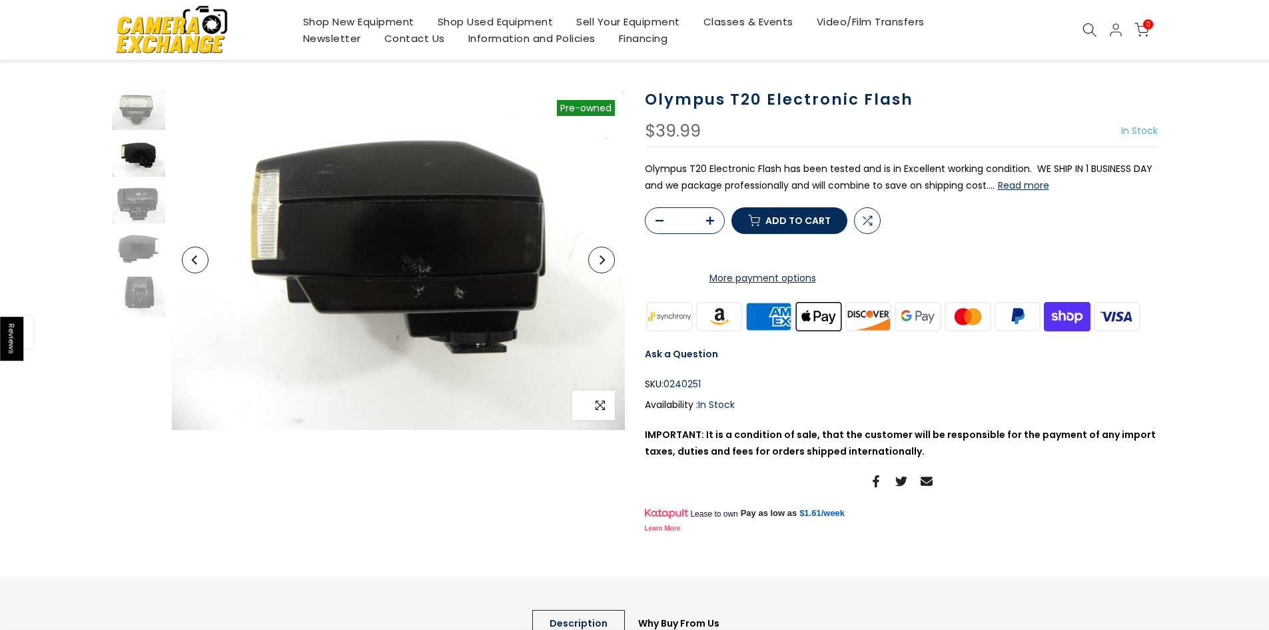
click at [598, 408] on icon "button" at bounding box center [600, 404] width 9 height 9
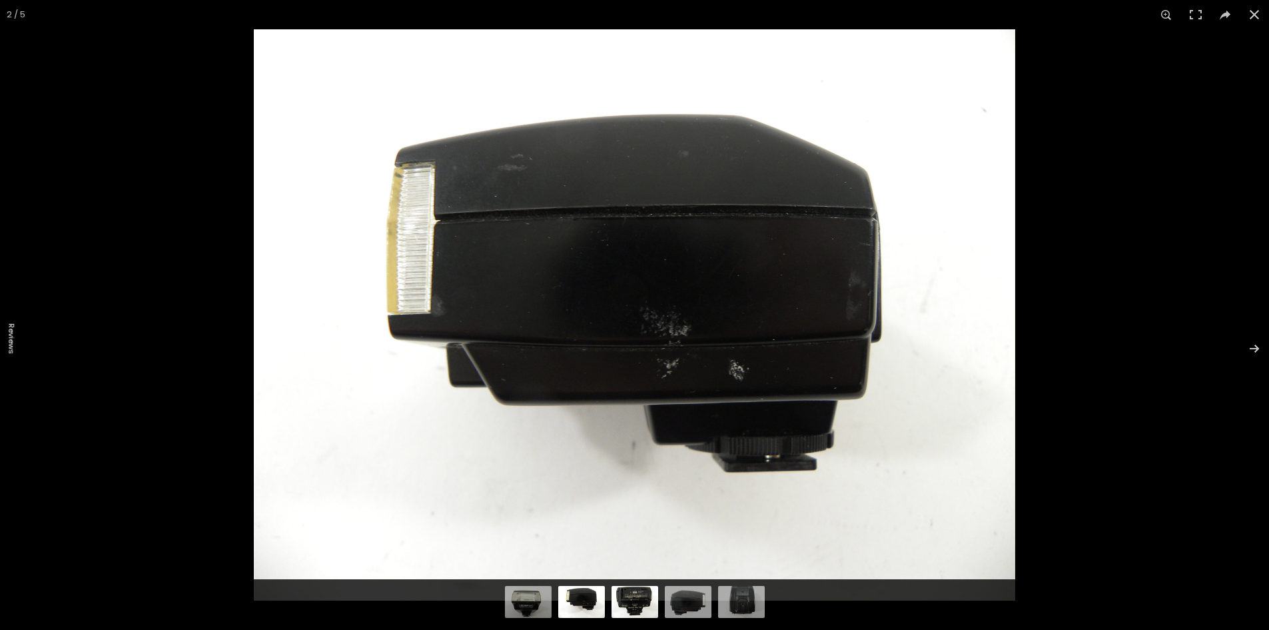
click at [627, 602] on img at bounding box center [635, 599] width 47 height 35
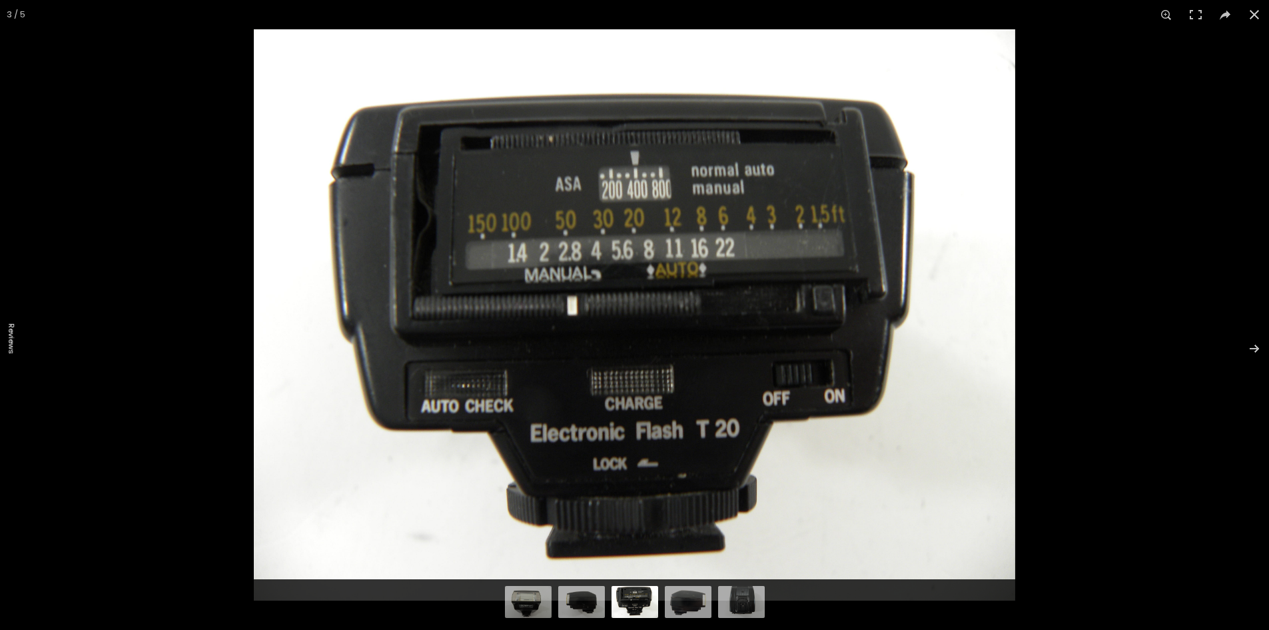
scroll to position [65, 0]
click at [686, 597] on img at bounding box center [688, 599] width 47 height 35
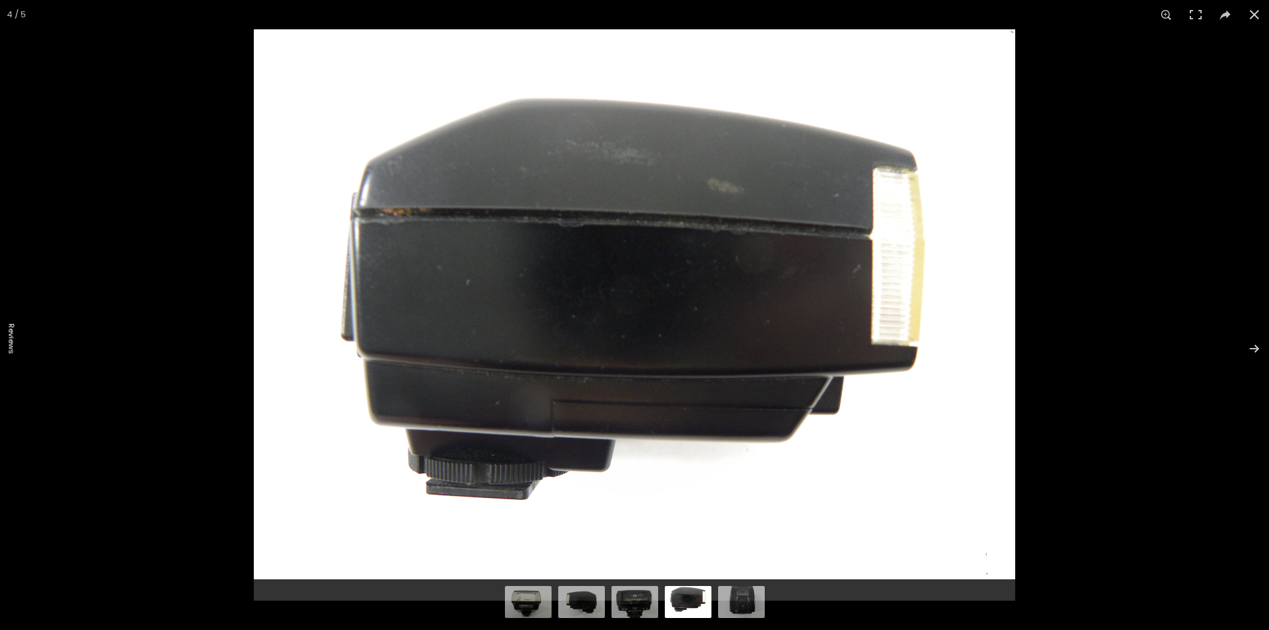
scroll to position [67, 0]
click at [731, 604] on img at bounding box center [741, 599] width 47 height 35
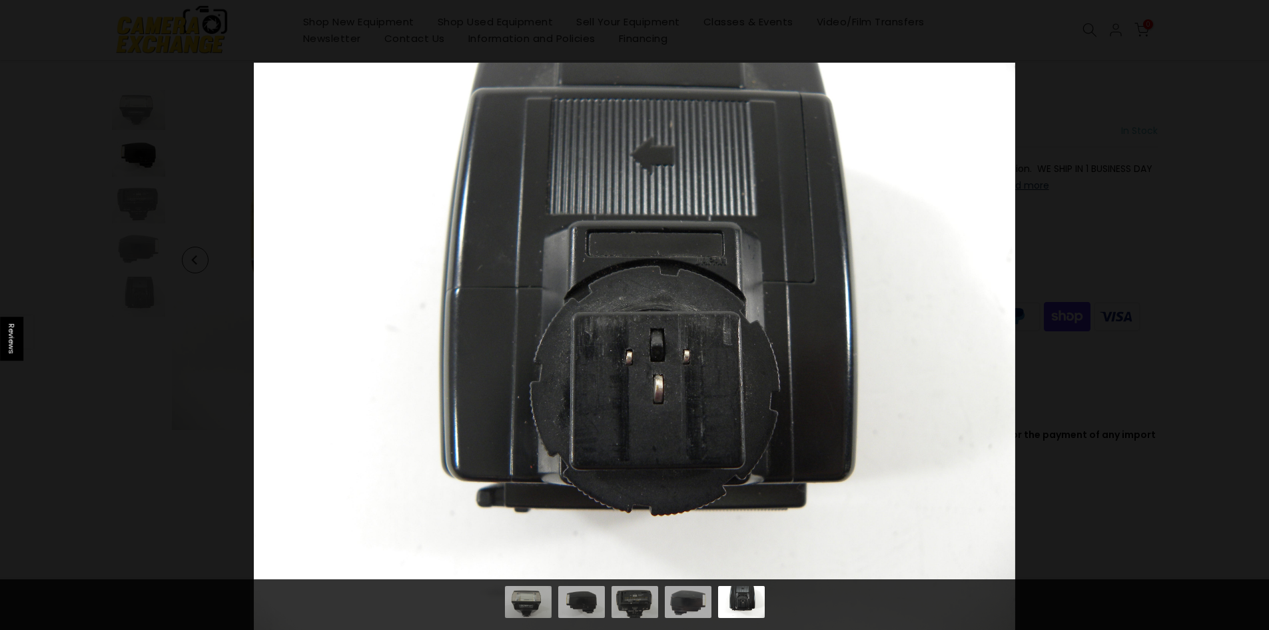
scroll to position [65, 0]
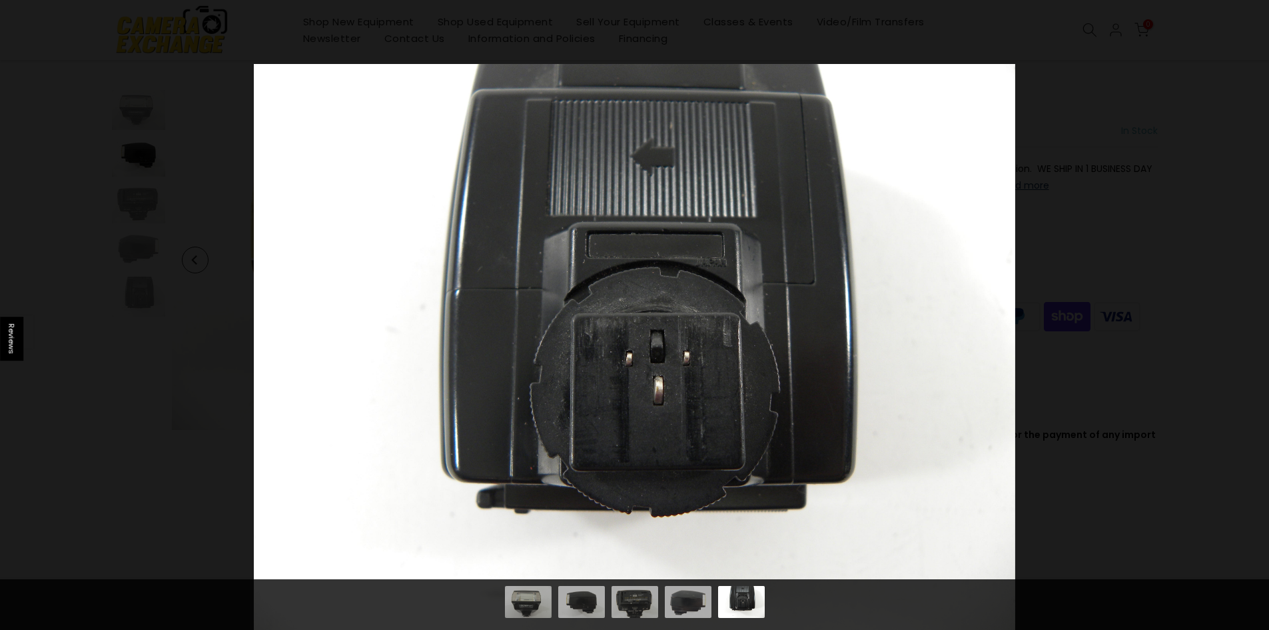
click at [626, 351] on img at bounding box center [635, 349] width 762 height 571
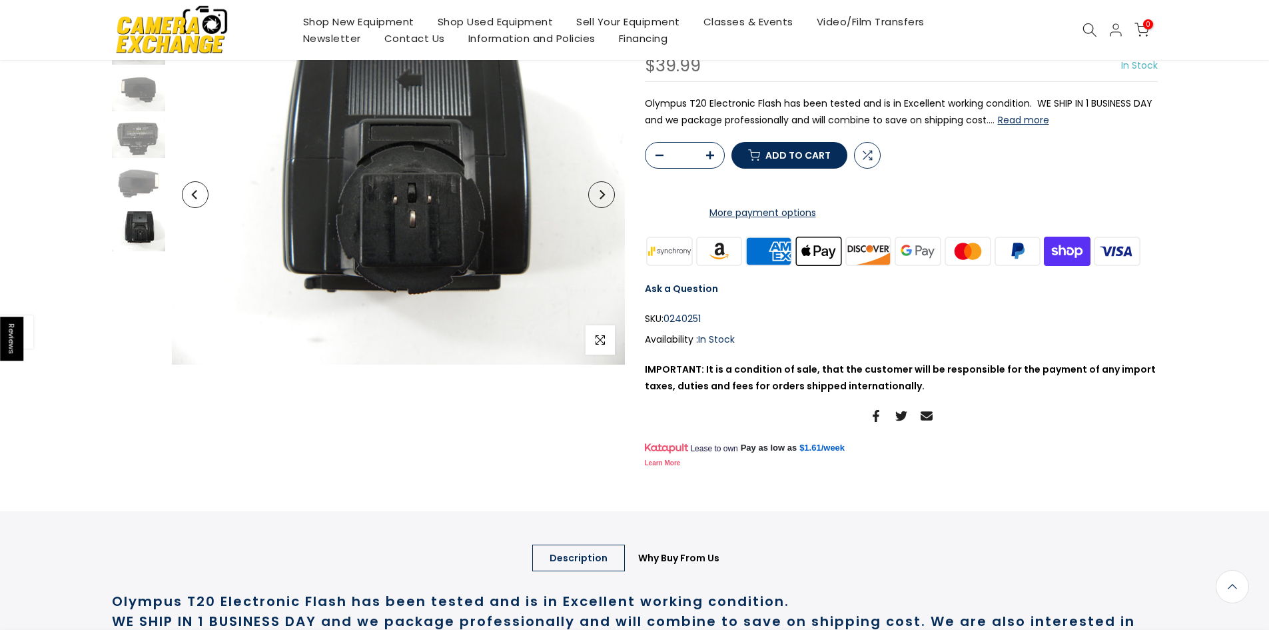
scroll to position [133, 0]
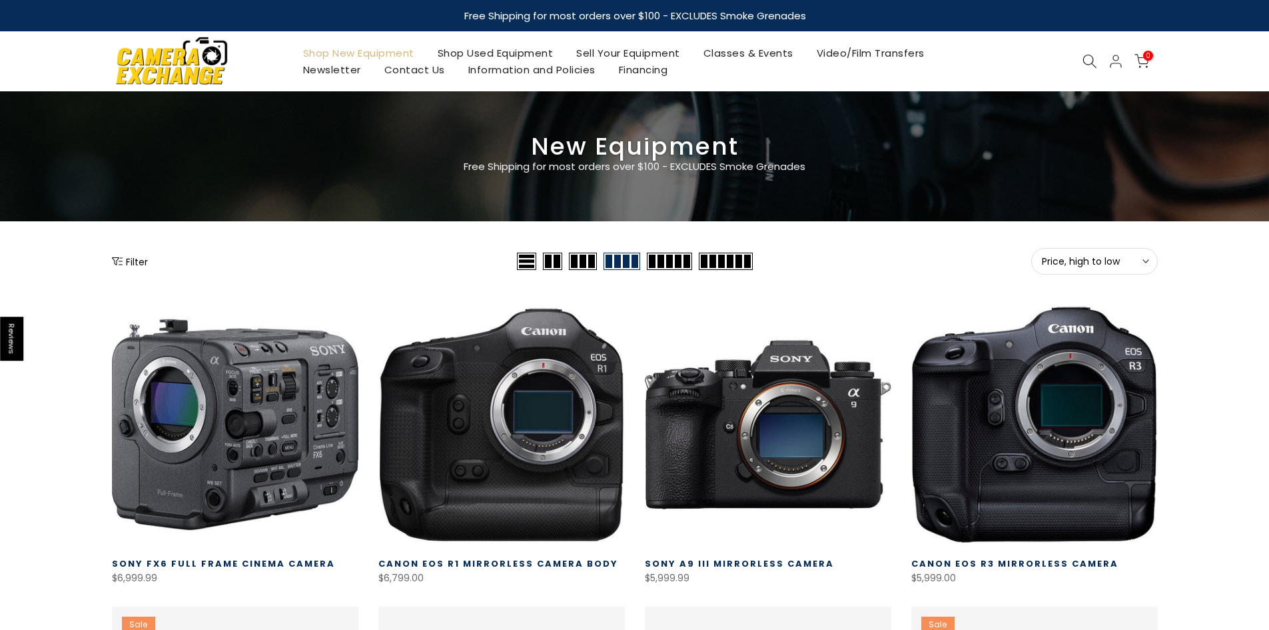
click at [133, 263] on button "Filter" at bounding box center [130, 261] width 36 height 13
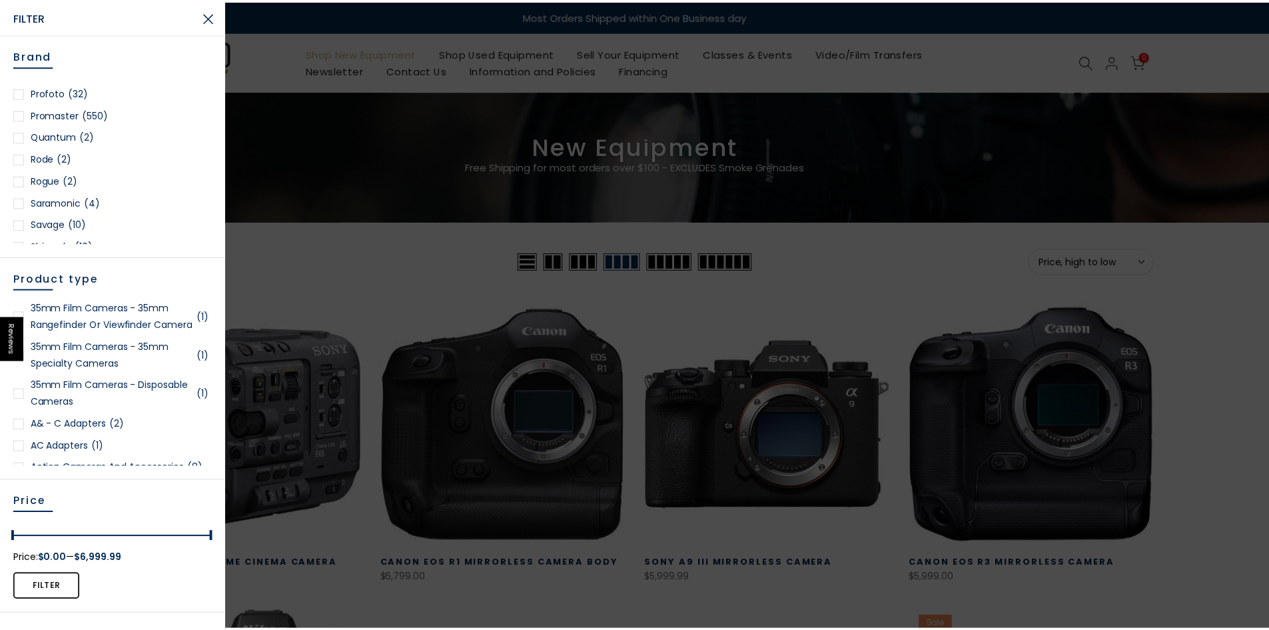
scroll to position [1666, 0]
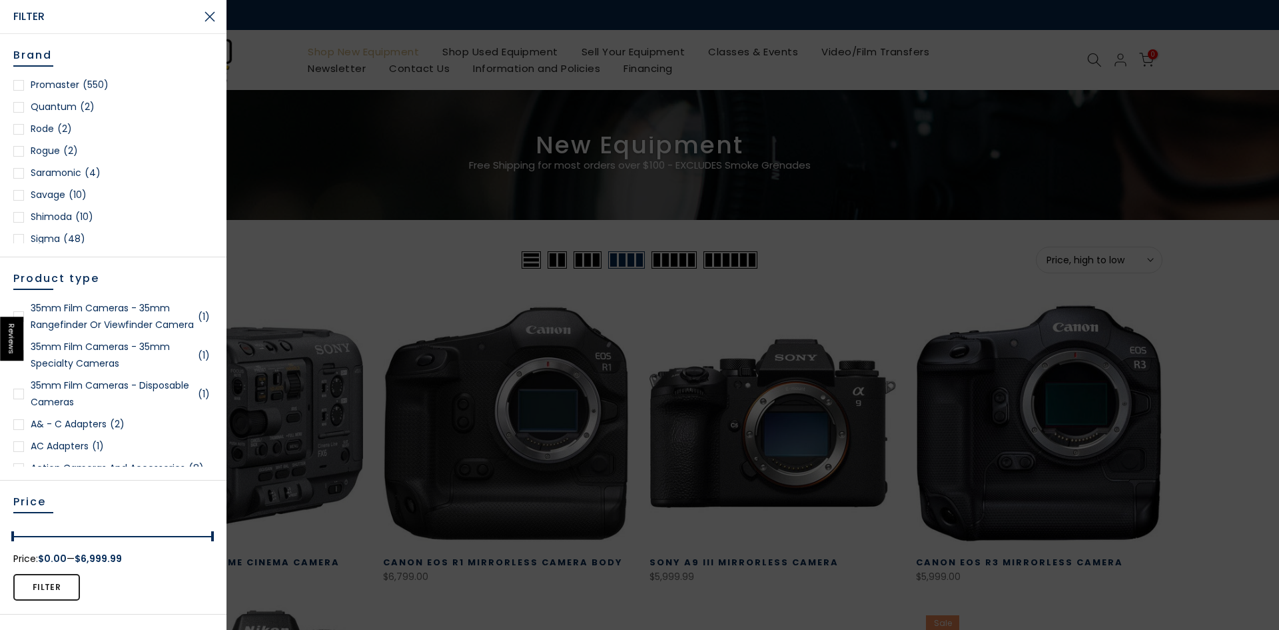
click at [208, 17] on button "Close Search" at bounding box center [209, 16] width 33 height 33
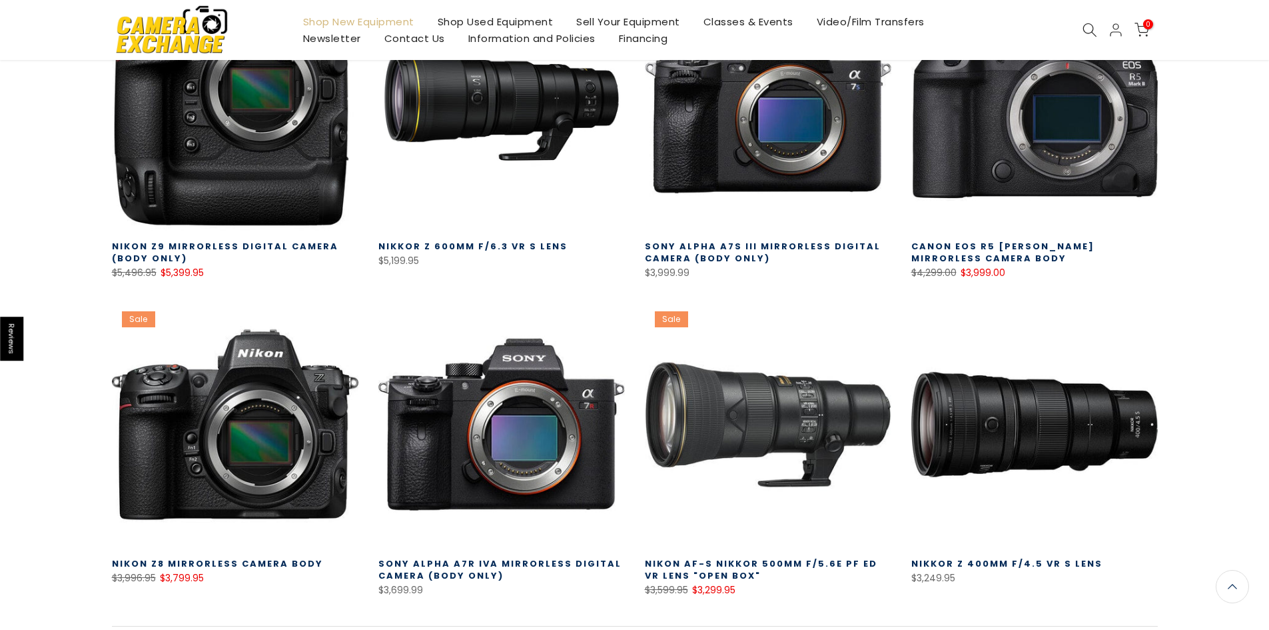
scroll to position [665, 0]
